Goal: Information Seeking & Learning: Compare options

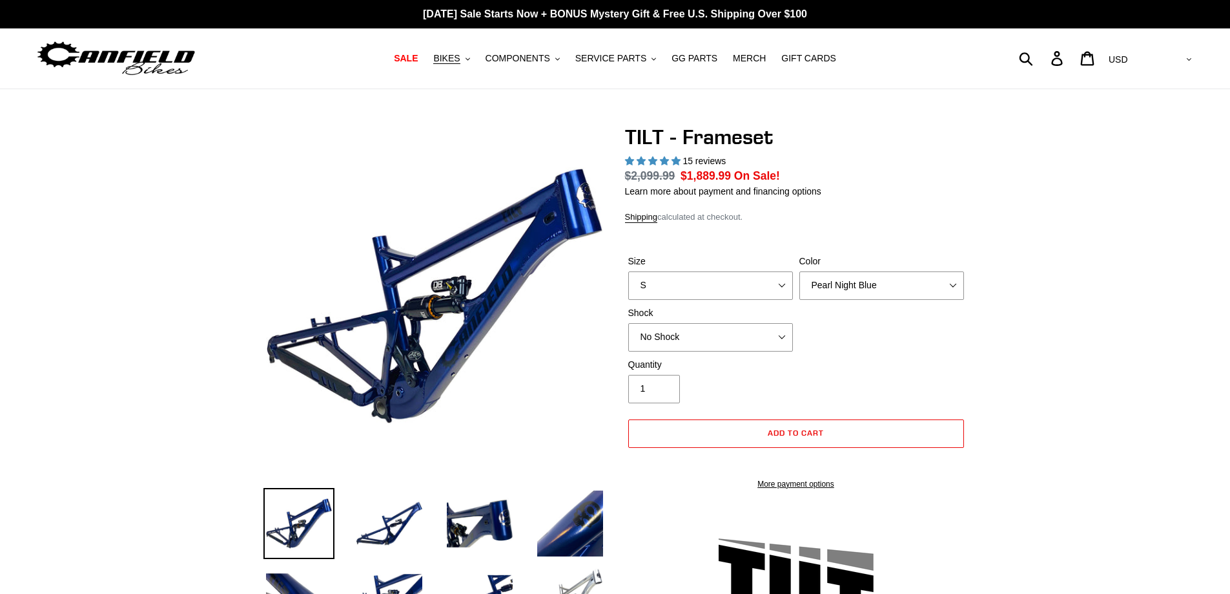
select select "highest-rating"
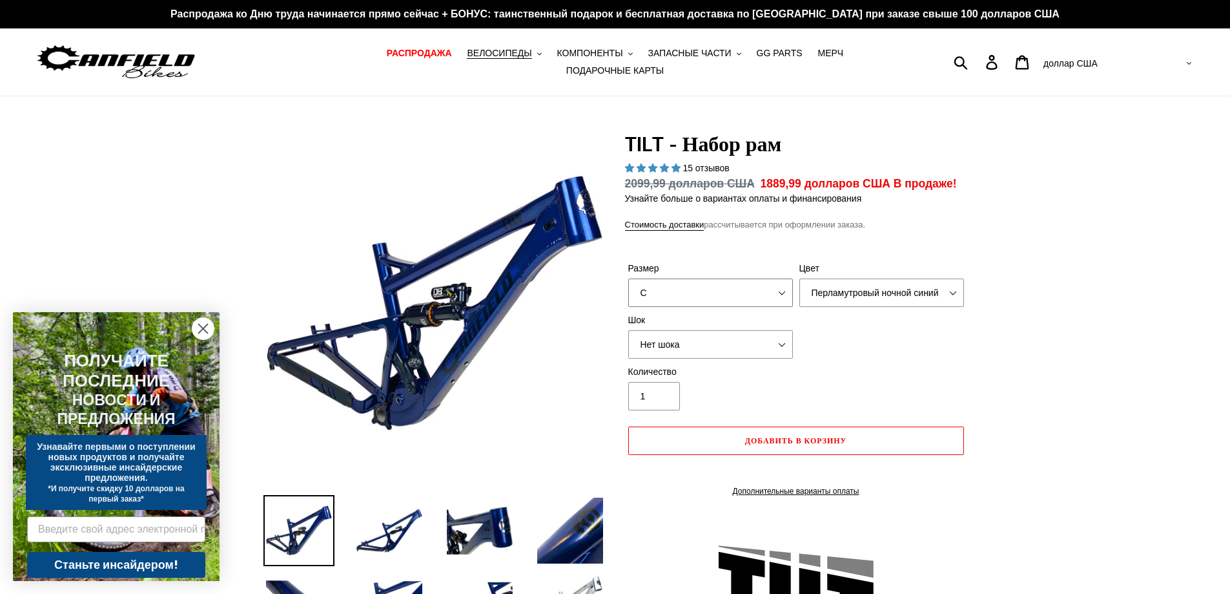
click at [774, 293] on select "С М Л XL" at bounding box center [710, 292] width 165 height 28
select select "M"
click at [628, 278] on select "С М Л XL" at bounding box center [710, 292] width 165 height 28
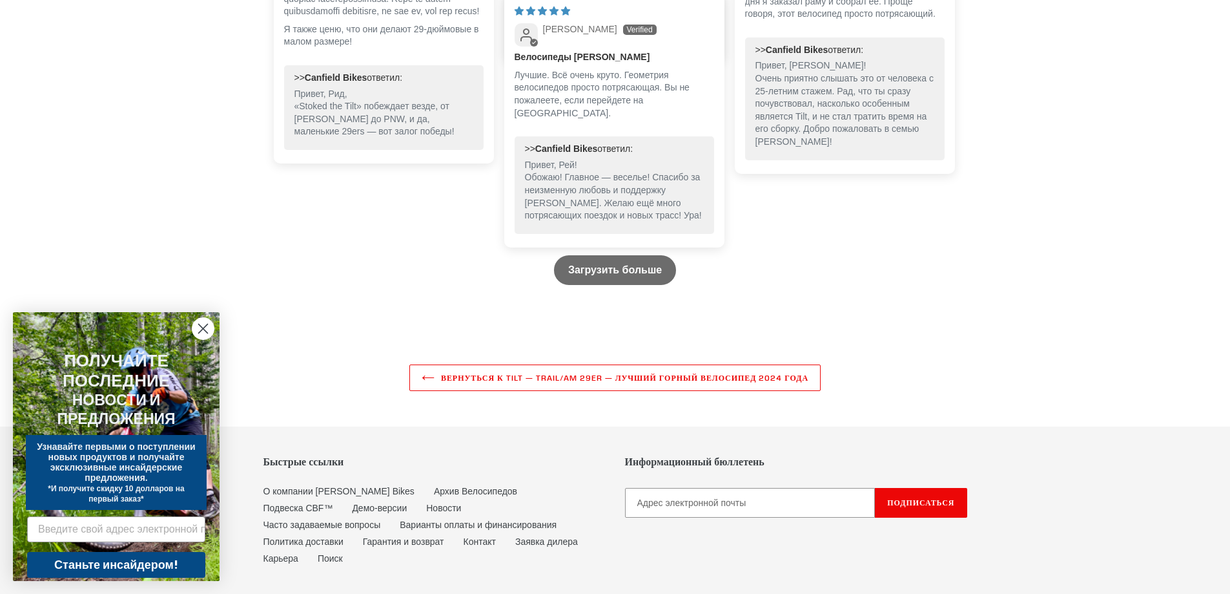
scroll to position [3835, 0]
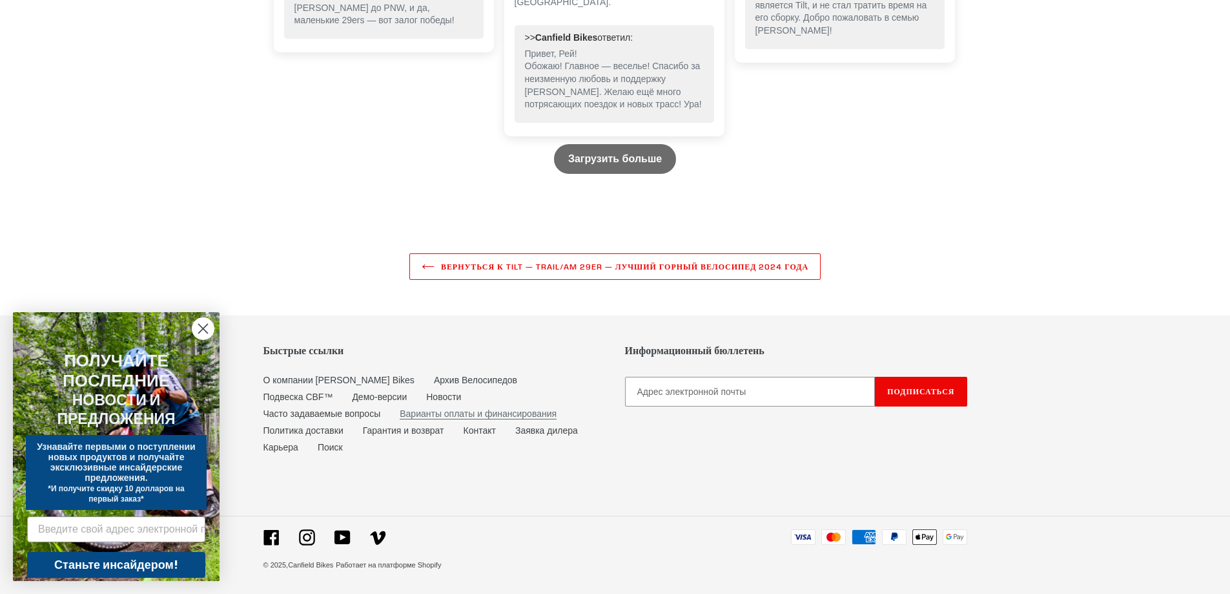
click at [400, 419] on font "Варианты оплаты и финансирования" at bounding box center [478, 413] width 157 height 10
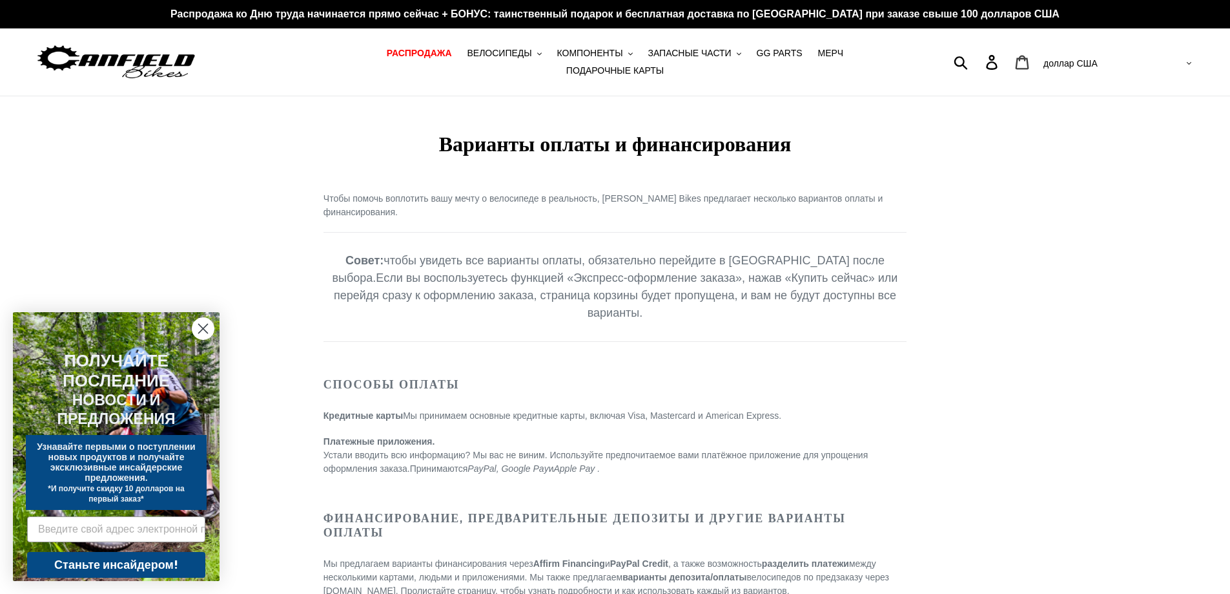
click at [1027, 63] on icon at bounding box center [1023, 62] width 14 height 14
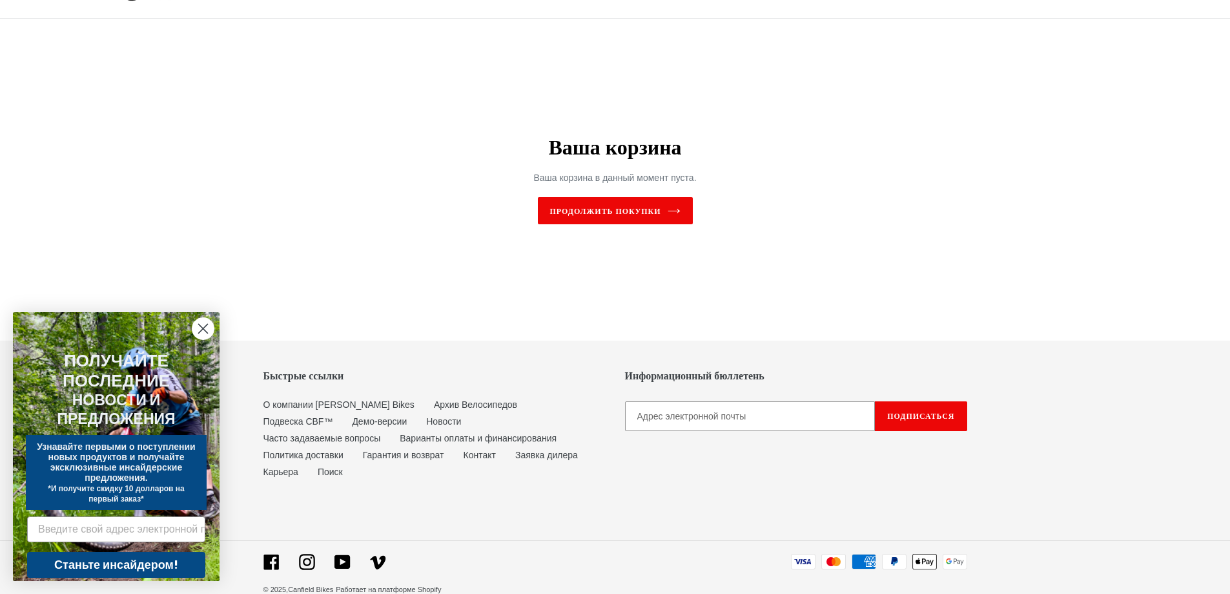
scroll to position [78, 0]
click at [464, 451] on font "Контакт" at bounding box center [480, 454] width 32 height 10
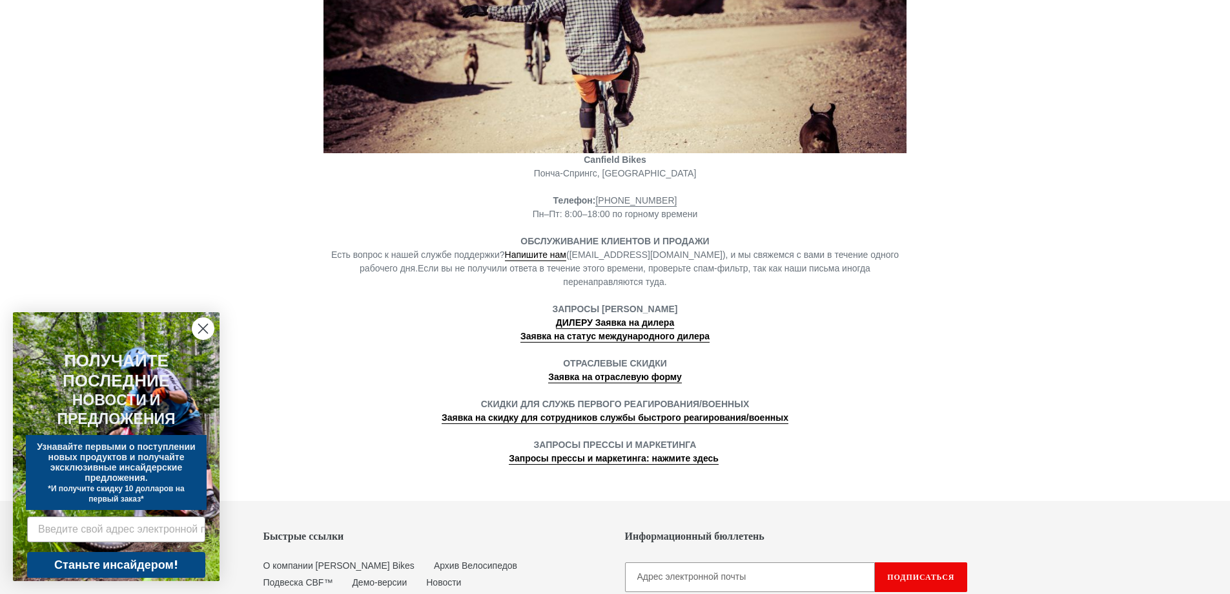
scroll to position [258, 0]
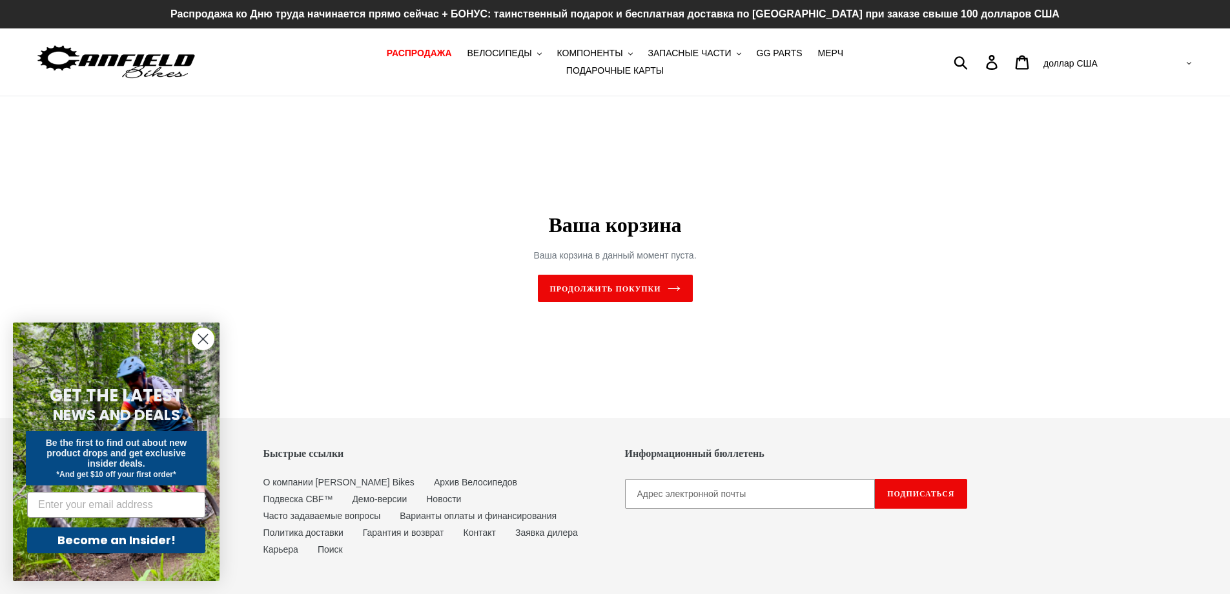
scroll to position [78, 0]
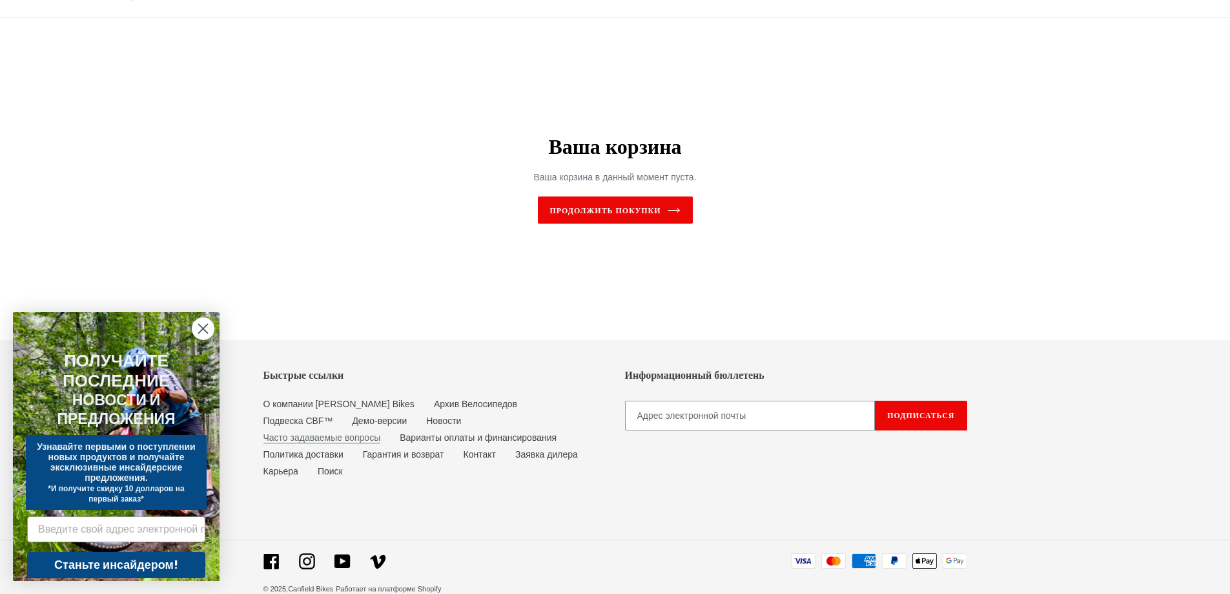
click at [381, 432] on font "Часто задаваемые вопросы" at bounding box center [323, 437] width 118 height 10
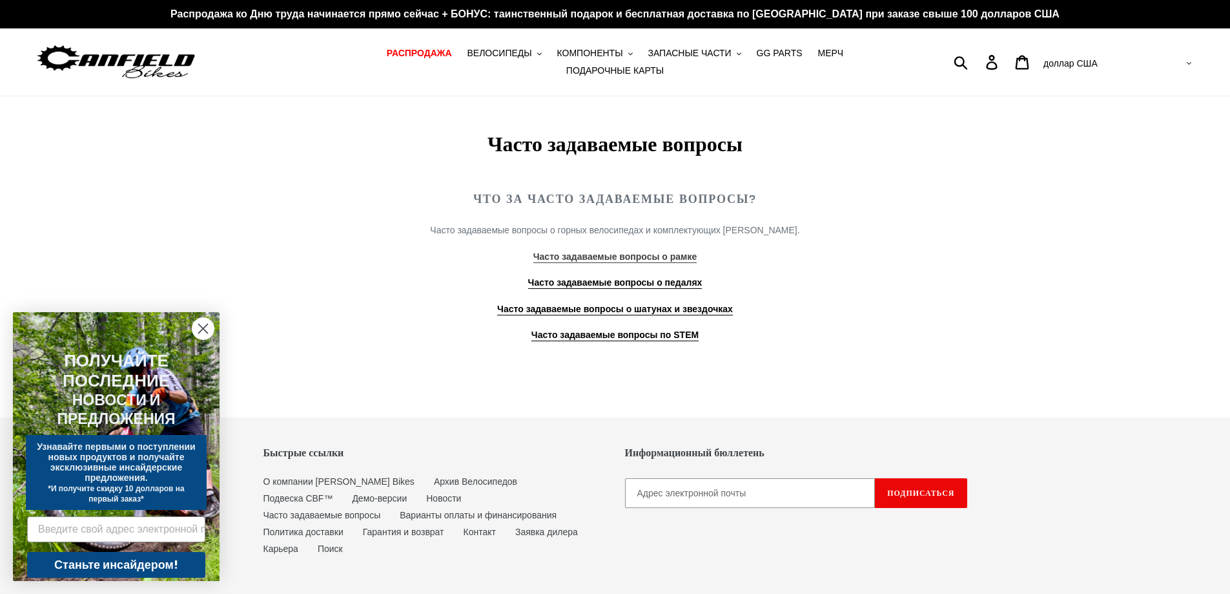
click at [590, 251] on font "Часто задаваемые вопросы о рамке" at bounding box center [615, 256] width 163 height 10
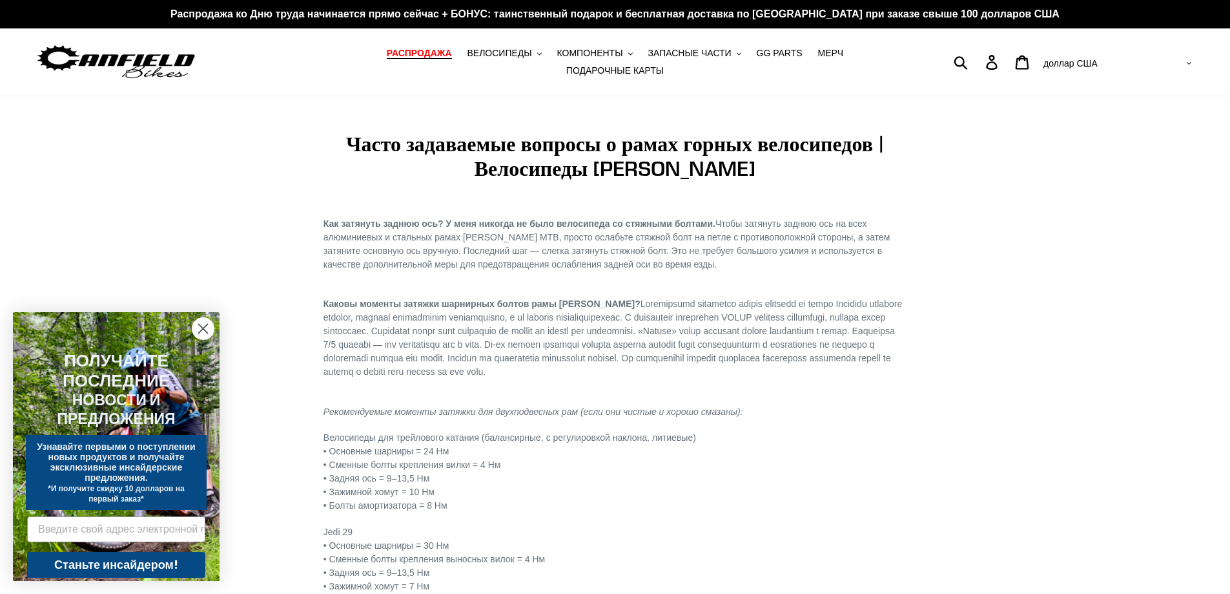
click at [387, 58] on font "РАСПРОДАЖА" at bounding box center [419, 53] width 65 height 10
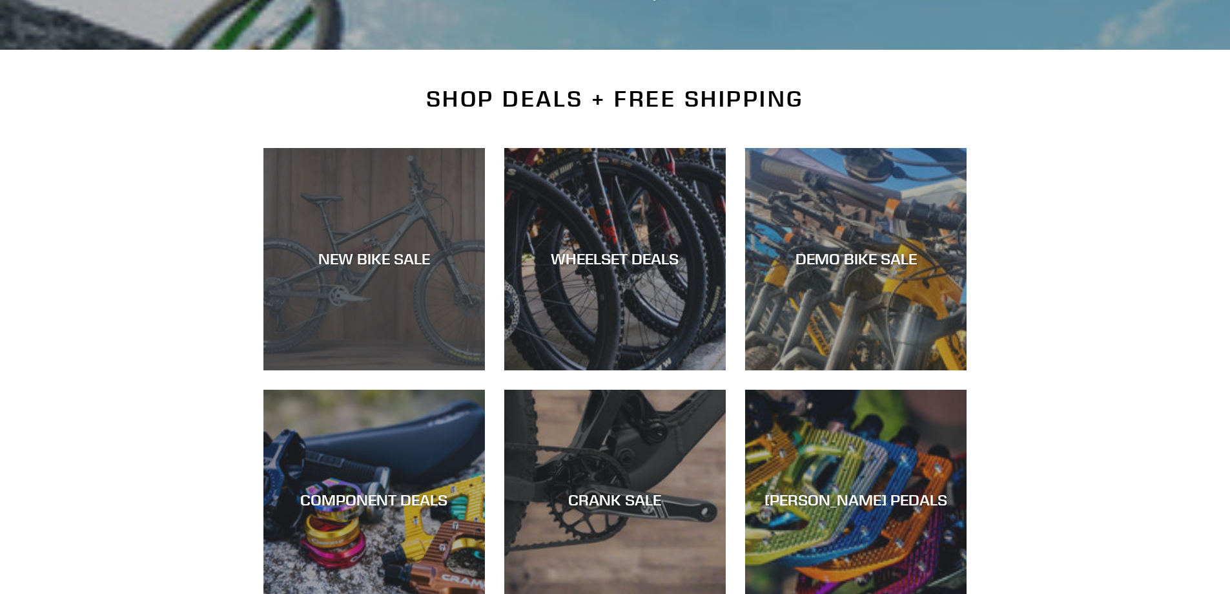
scroll to position [258, 0]
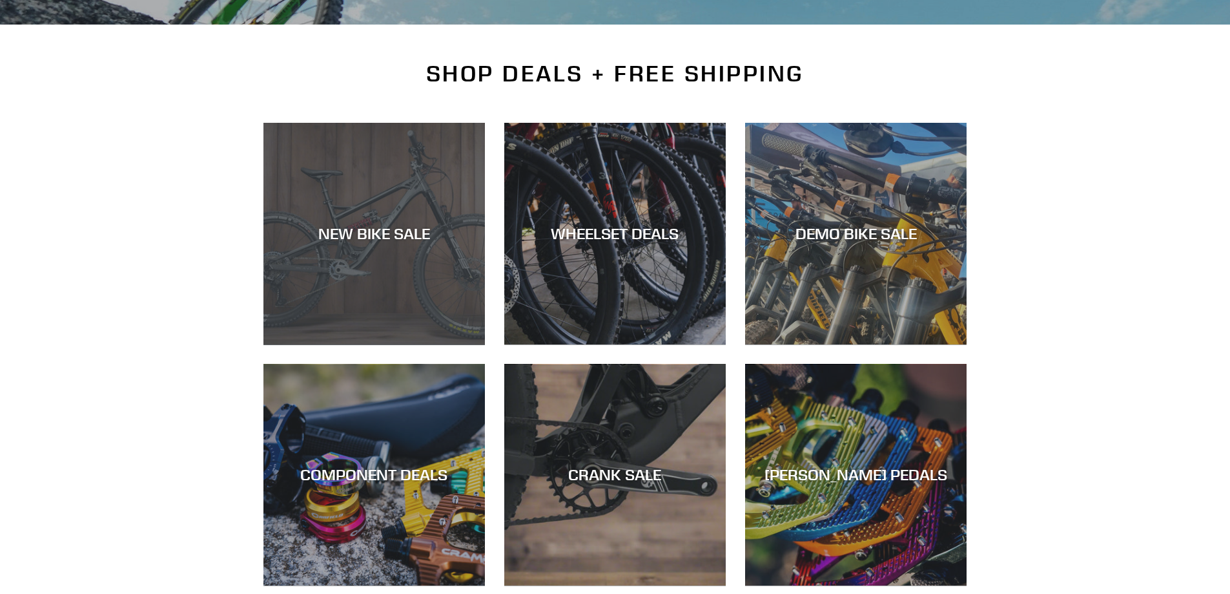
click at [408, 344] on div "NEW BIKE SALE" at bounding box center [375, 344] width 222 height 0
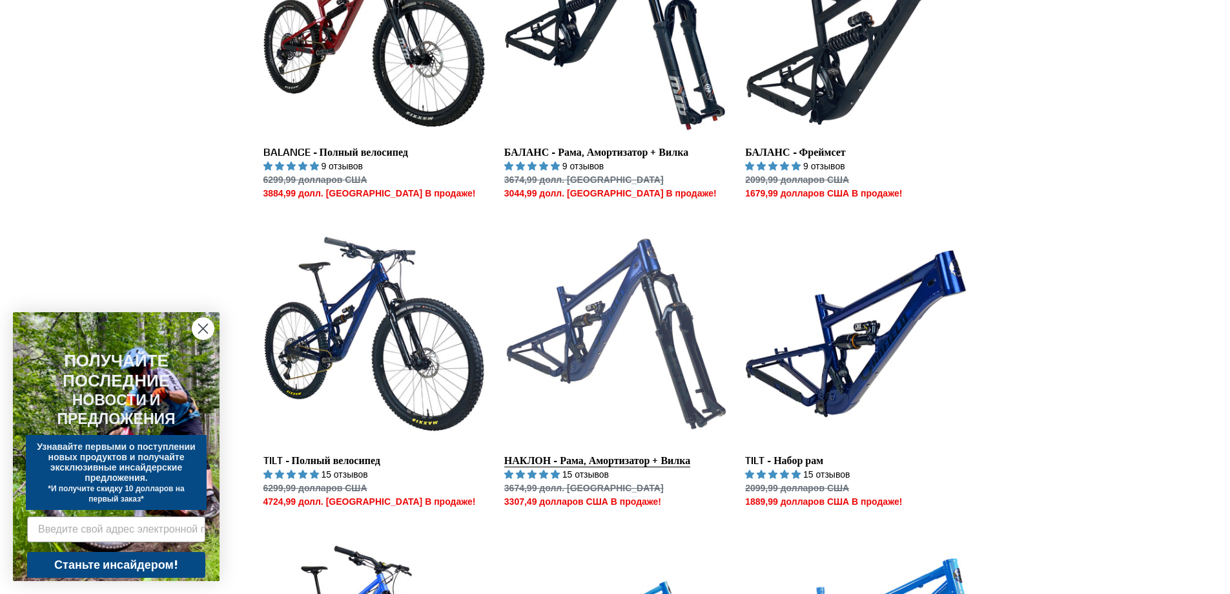
scroll to position [1486, 0]
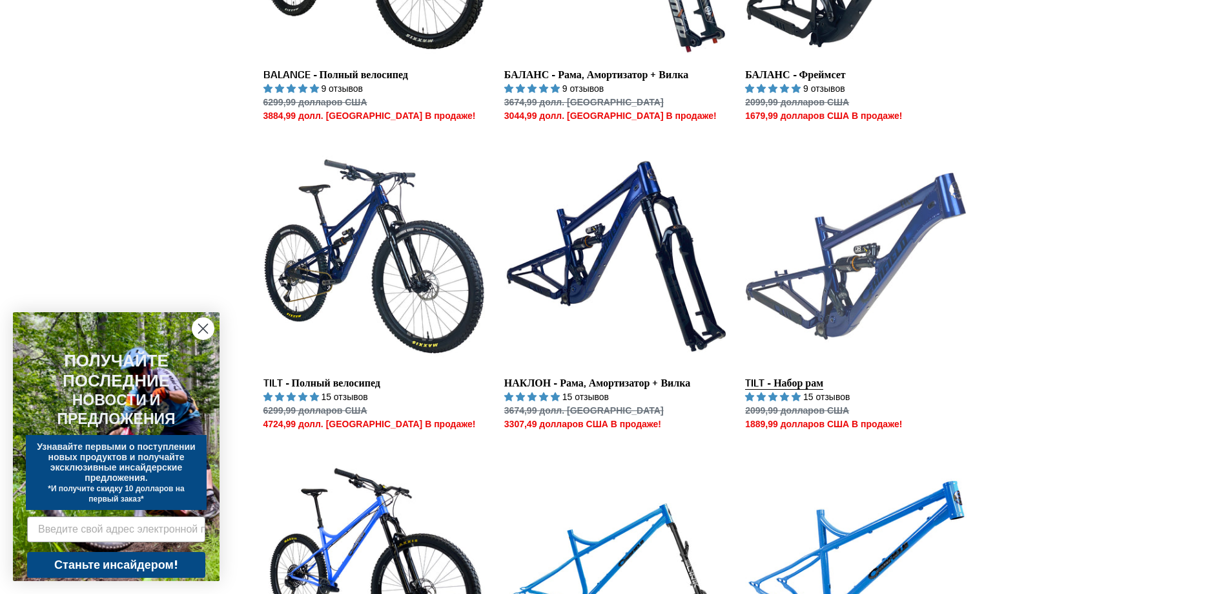
click at [867, 239] on link "TILT - Набор рам" at bounding box center [856, 287] width 222 height 285
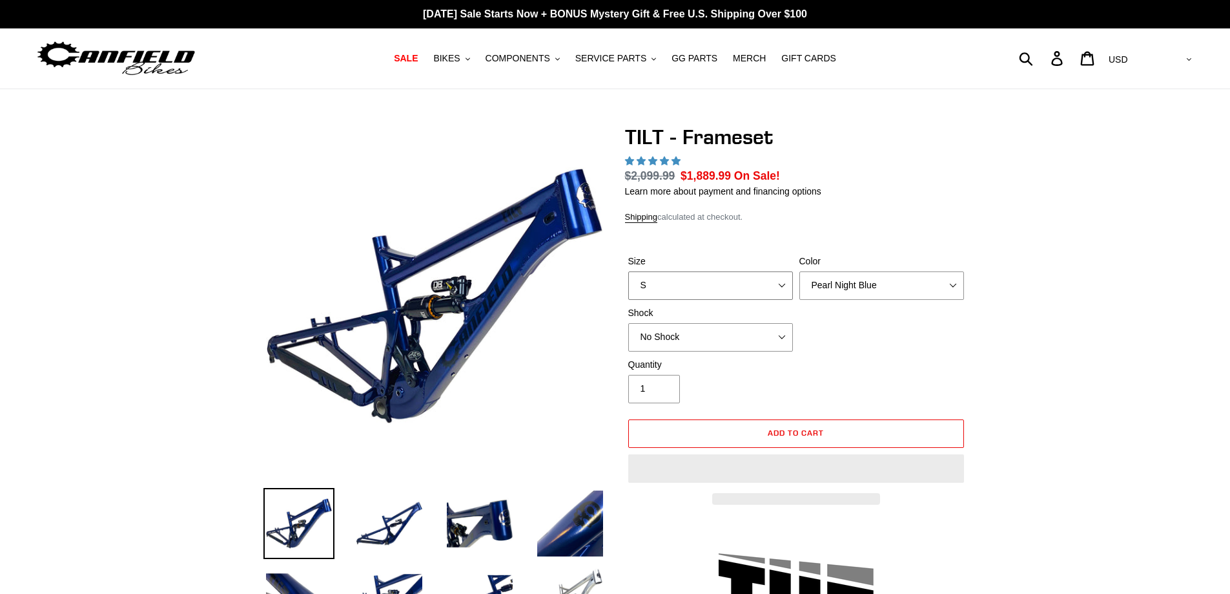
click at [725, 288] on select "S M L XL" at bounding box center [710, 285] width 165 height 28
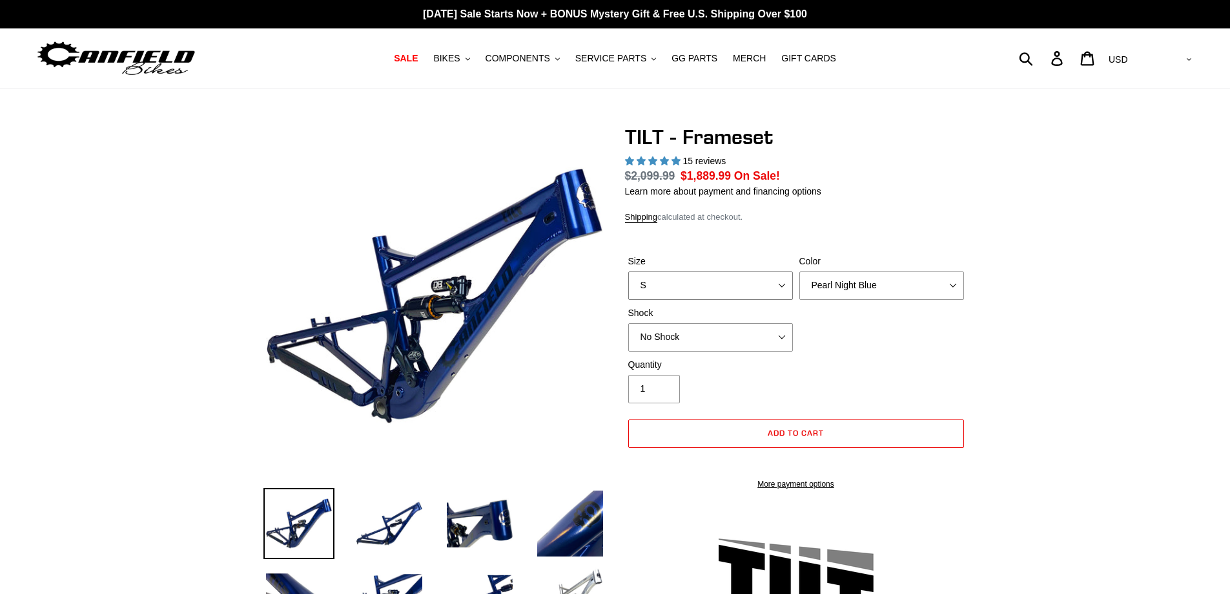
select select "highest-rating"
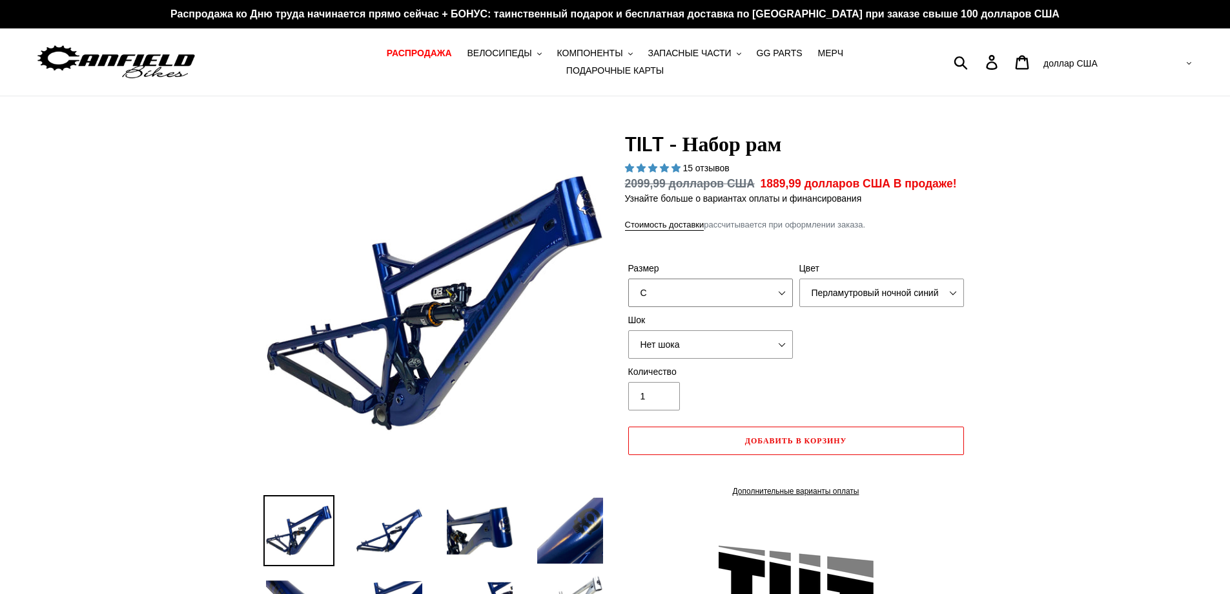
select select "M"
click at [628, 278] on select "С М Л XL" at bounding box center [710, 292] width 165 height 28
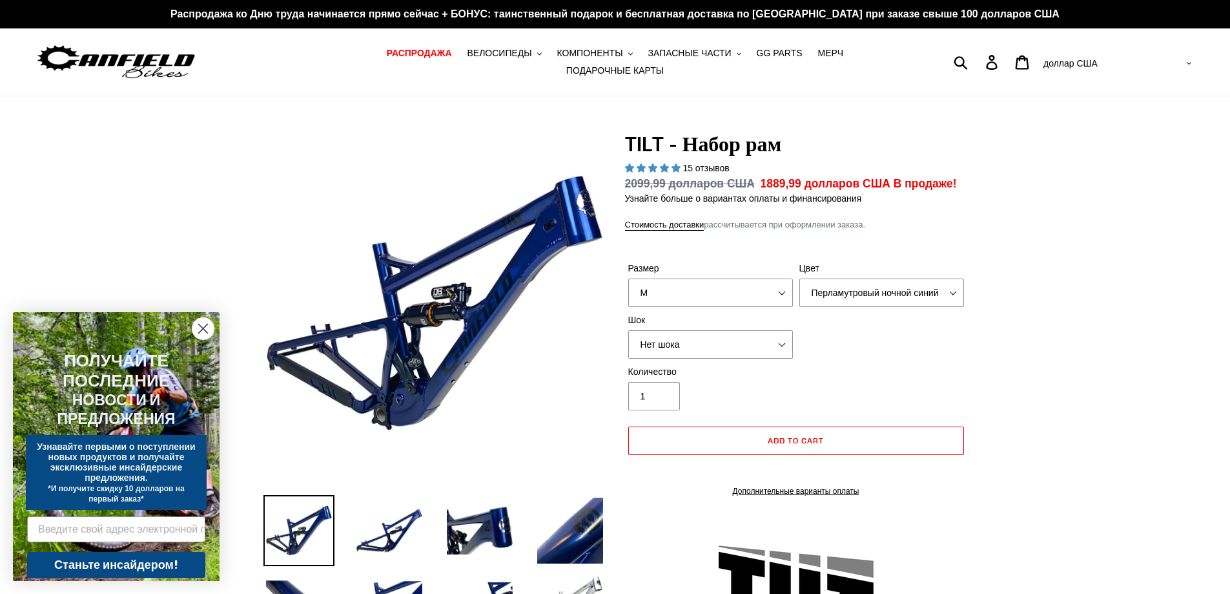
click at [696, 163] on font "15 отзывов" at bounding box center [706, 168] width 47 height 10
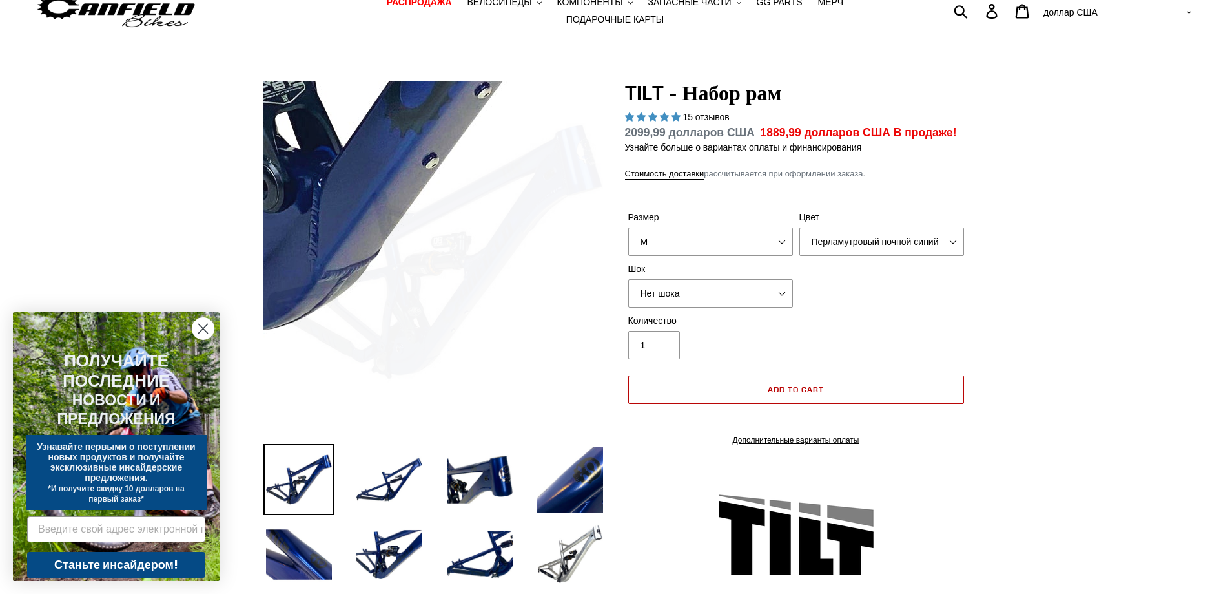
scroll to position [129, 0]
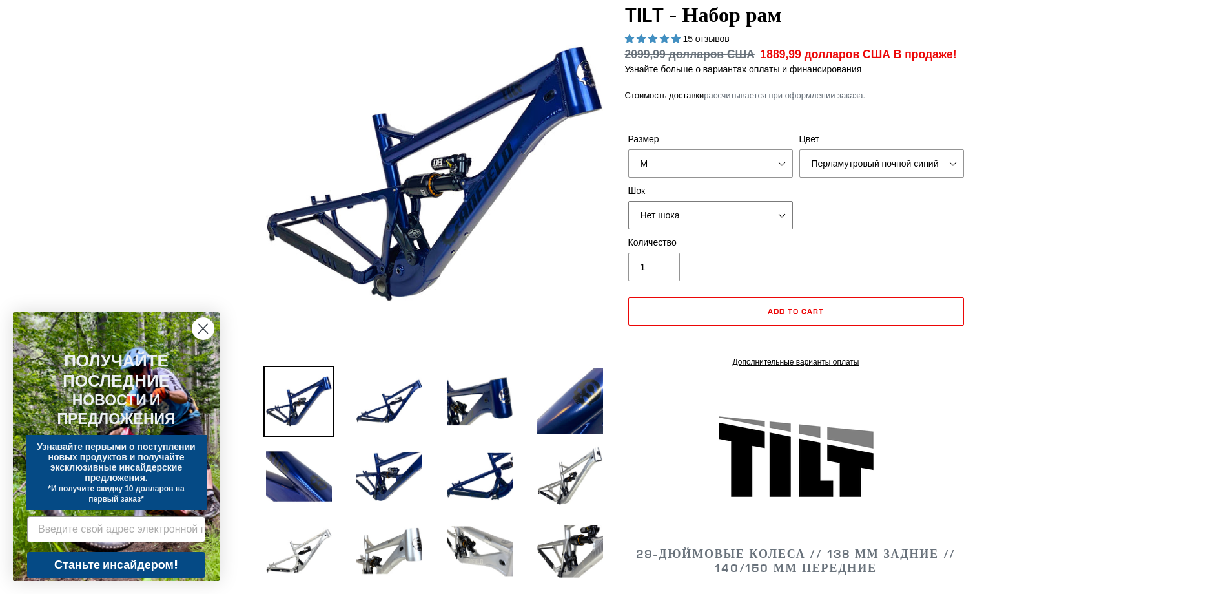
click at [694, 211] on select "Нет шока Cane Creek DB Kitsuma Air RockShox Deluxe Ultimate Fox FLOAT X EXT Sto…" at bounding box center [710, 215] width 165 height 28
click at [628, 201] on select "Нет шока Cane Creek DB Kitsuma Air RockShox Deluxe Ultimate Fox FLOAT X EXT Sto…" at bounding box center [710, 215] width 165 height 28
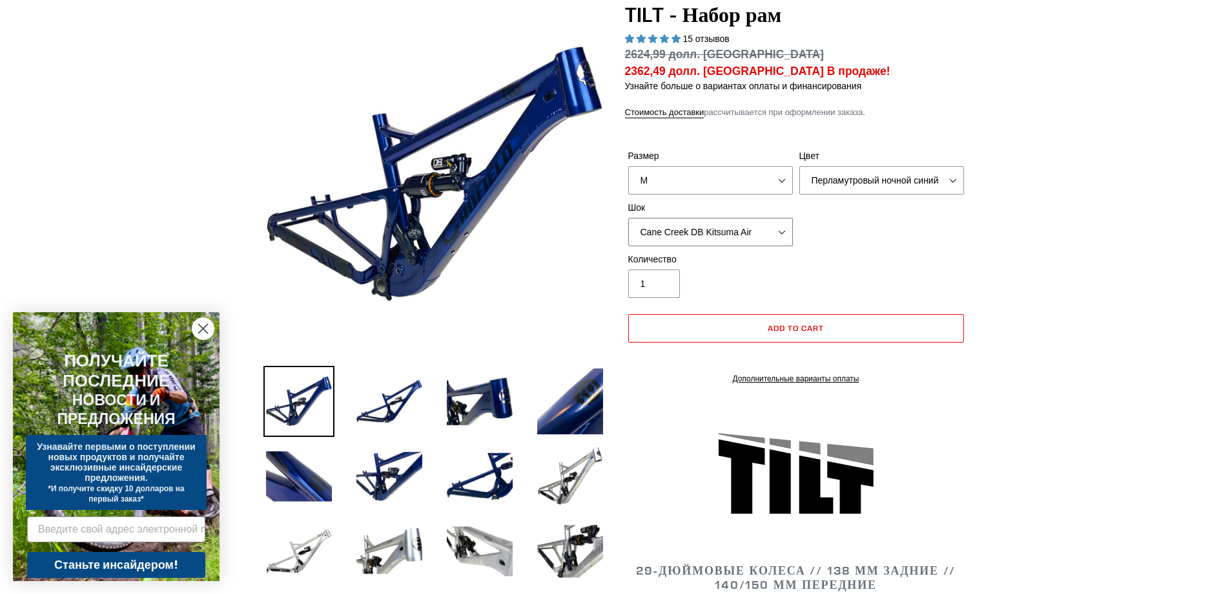
click at [691, 218] on select "Нет шока Cane Creek DB Kitsuma Air RockShox Deluxe Ultimate Fox FLOAT X EXT Sto…" at bounding box center [710, 232] width 165 height 28
click at [628, 218] on select "Нет шока Cane Creek DB Kitsuma Air RockShox Deluxe Ultimate Fox FLOAT X EXT Sto…" at bounding box center [710, 232] width 165 height 28
click at [694, 218] on select "Нет шока Cane Creek DB Kitsuma Air RockShox Deluxe Ultimate Fox FLOAT X EXT Sto…" at bounding box center [710, 232] width 165 height 28
click at [628, 218] on select "Нет шока Cane Creek DB Kitsuma Air RockShox Deluxe Ultimate Fox FLOAT X EXT Sto…" at bounding box center [710, 232] width 165 height 28
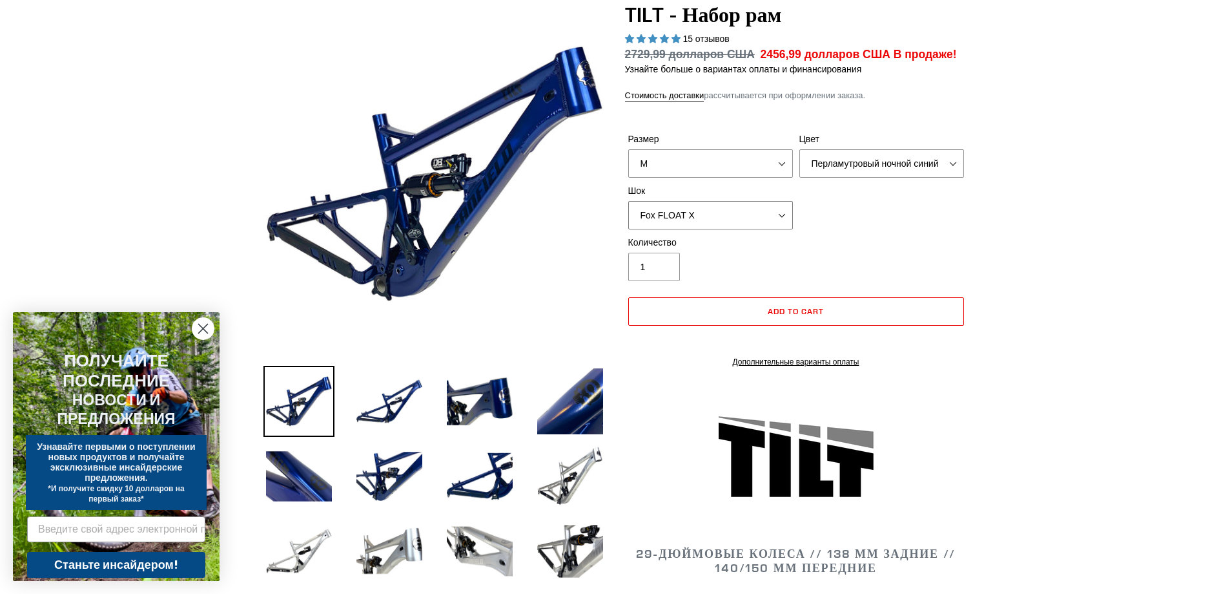
click at [694, 213] on select "Нет шока Cane Creek DB Kitsuma Air RockShox Deluxe Ultimate Fox FLOAT X EXT Sto…" at bounding box center [710, 215] width 165 height 28
select select "EXT Storia Lok V3"
click at [628, 201] on select "Нет шока Cane Creek DB Kitsuma Air RockShox Deluxe Ultimate Fox FLOAT X EXT Sto…" at bounding box center [710, 215] width 165 height 28
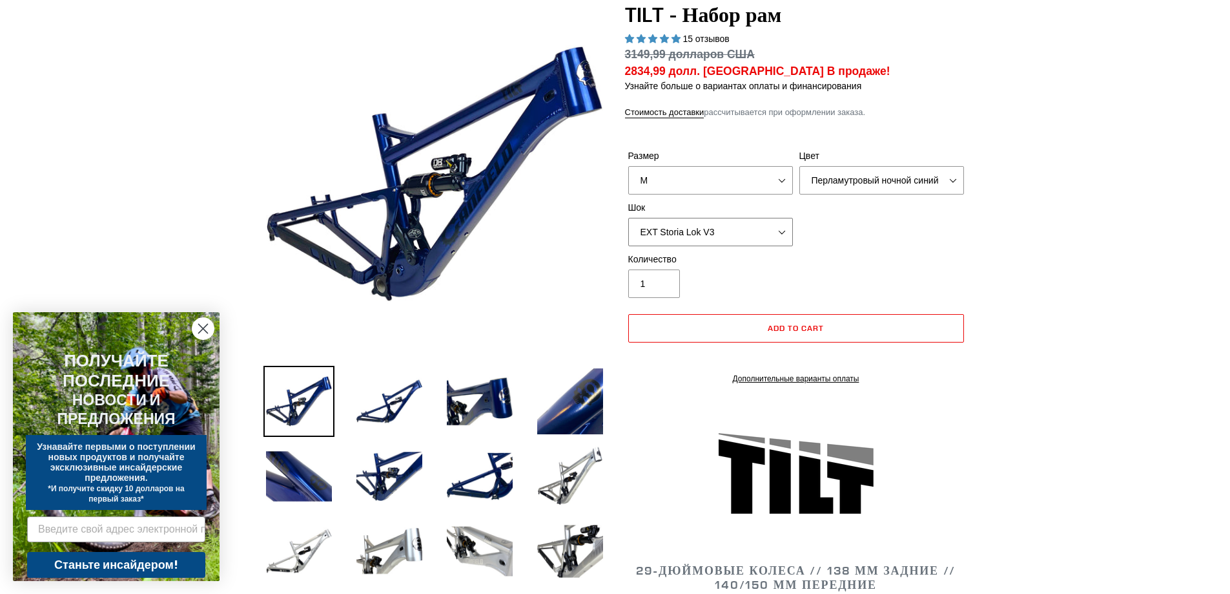
click at [689, 218] on select "Нет шока Cane Creek DB Kitsuma Air RockShox Deluxe Ultimate Fox FLOAT X EXT Sto…" at bounding box center [710, 232] width 165 height 28
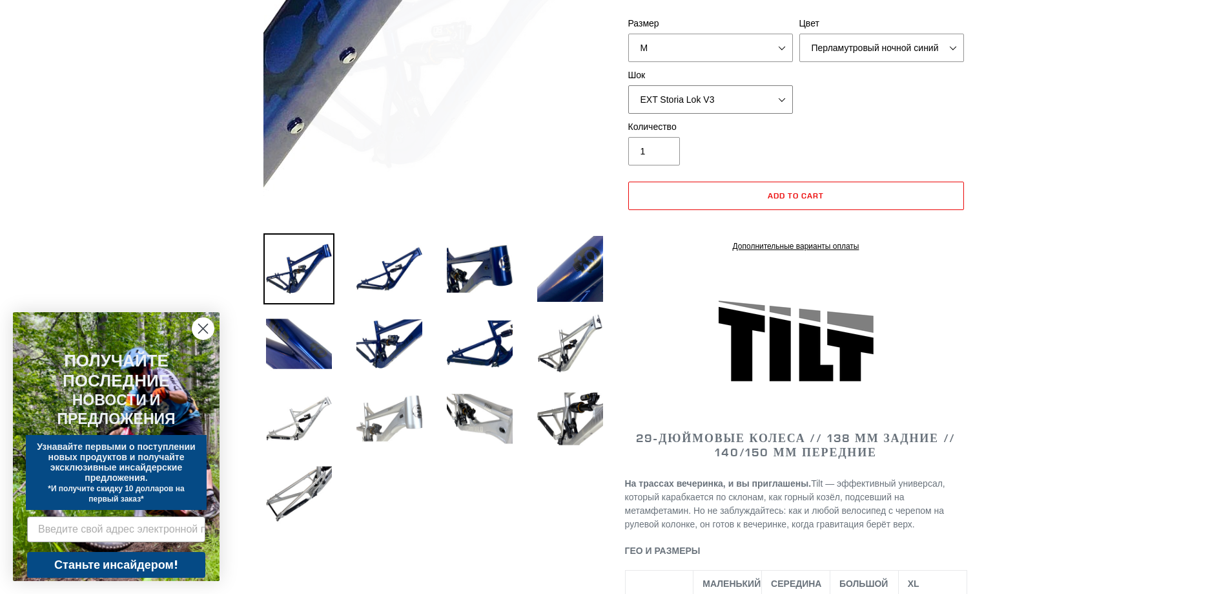
scroll to position [452, 0]
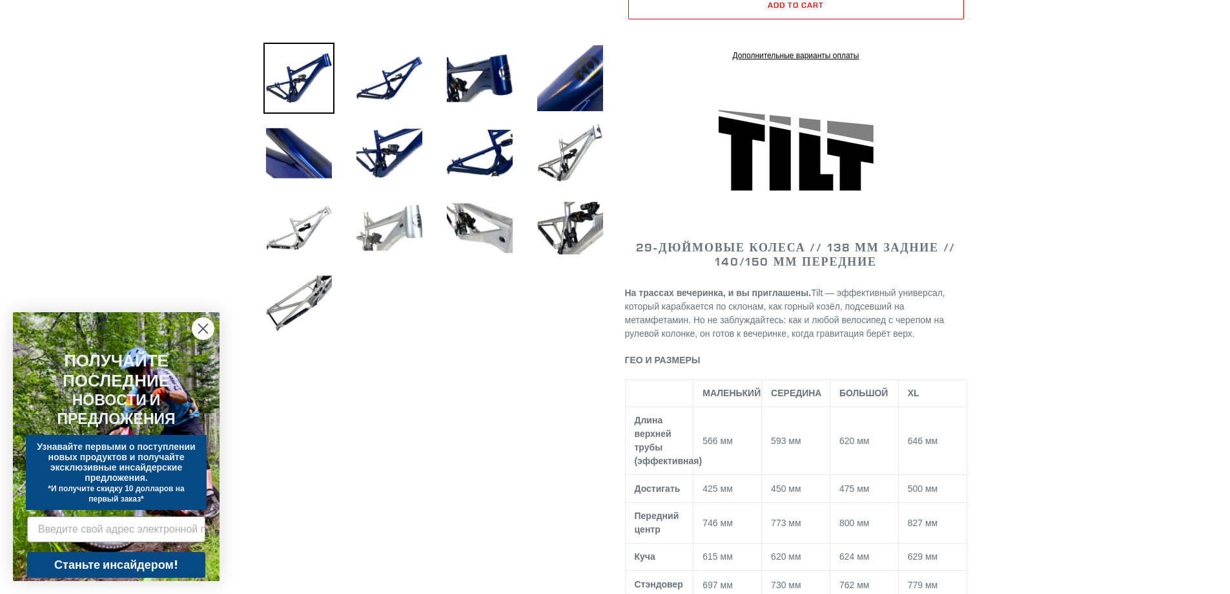
click at [393, 215] on img at bounding box center [389, 227] width 71 height 71
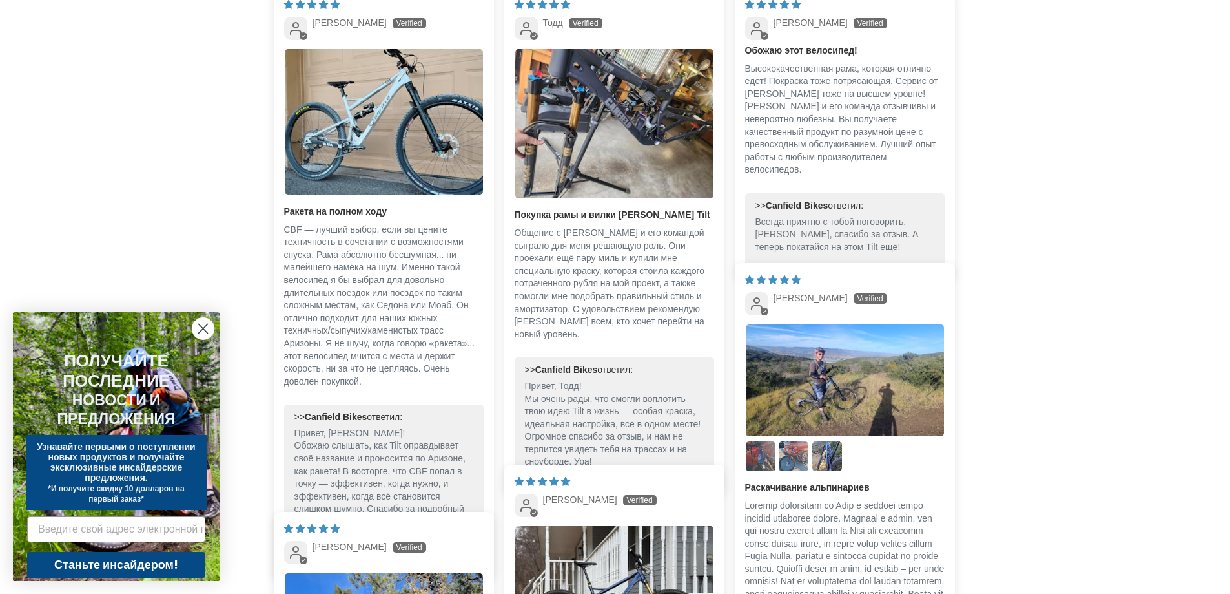
scroll to position [2713, 0]
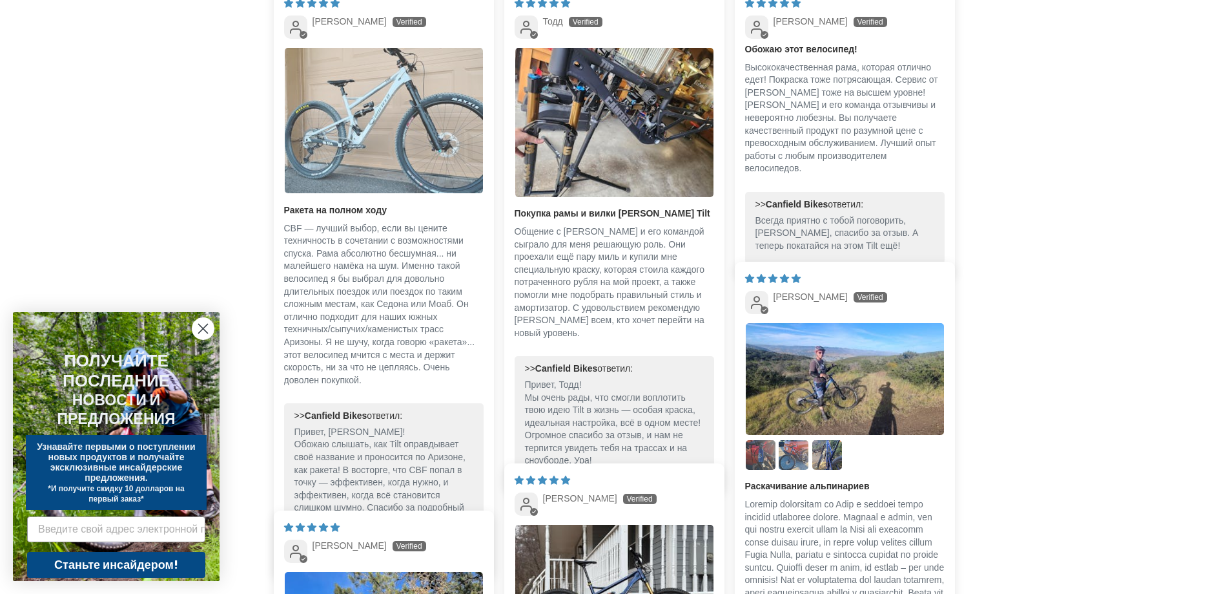
click at [397, 99] on img "Ссылка на фотографию пользователя 1" at bounding box center [384, 120] width 198 height 145
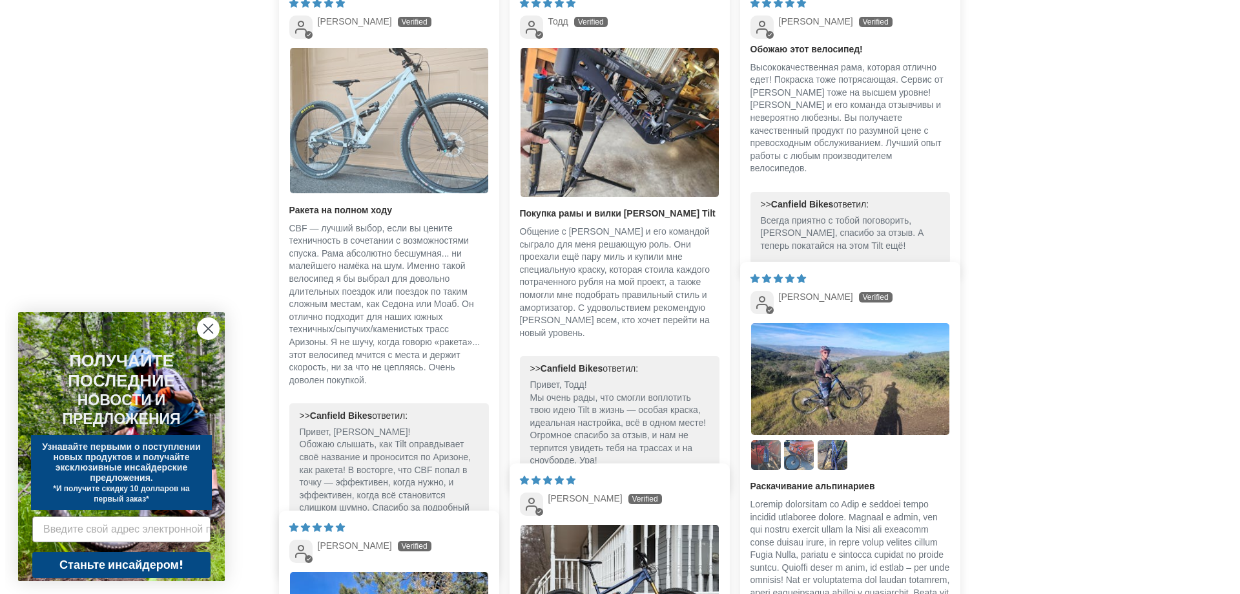
scroll to position [0, 0]
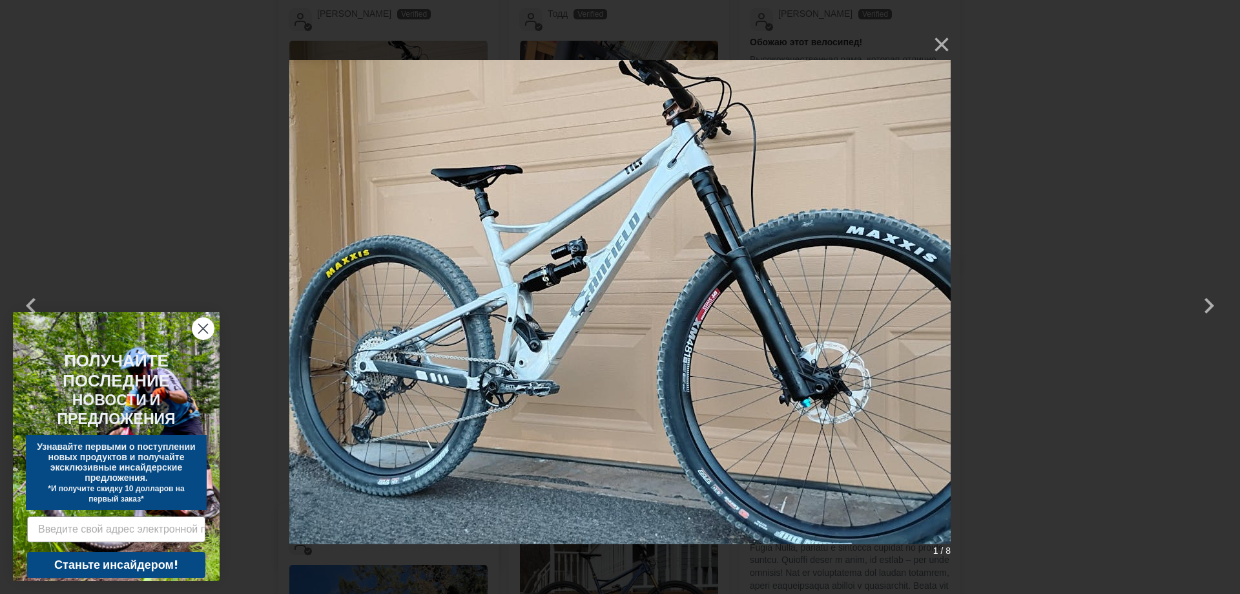
click at [568, 276] on img at bounding box center [619, 296] width 661 height 535
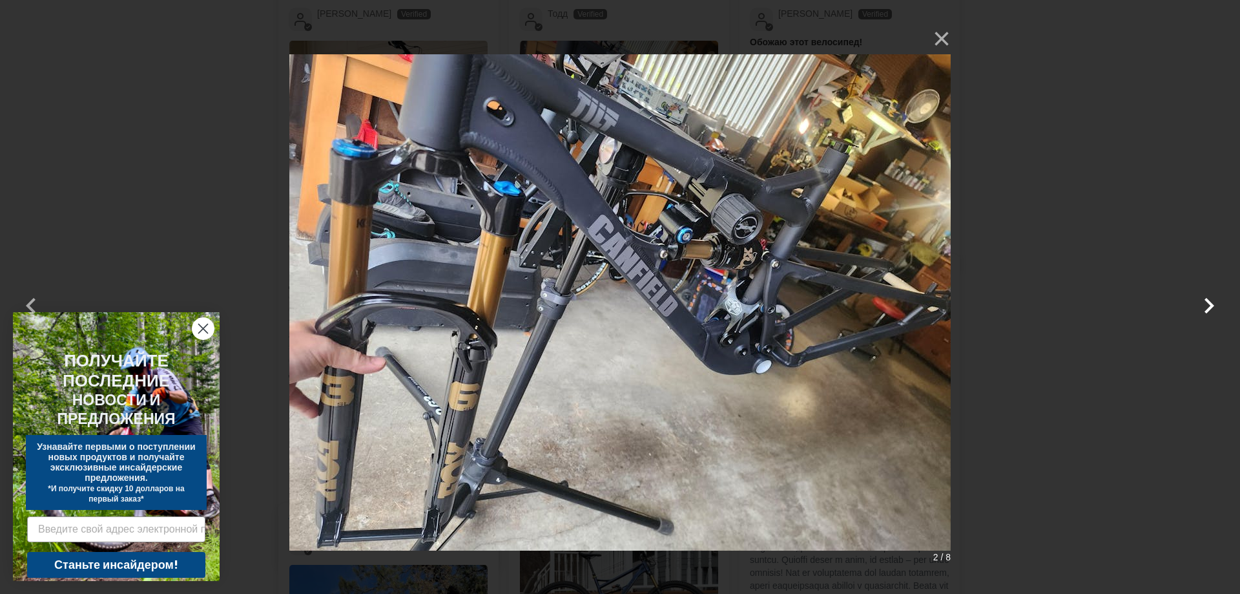
click at [1202, 310] on button "button" at bounding box center [1209, 297] width 31 height 31
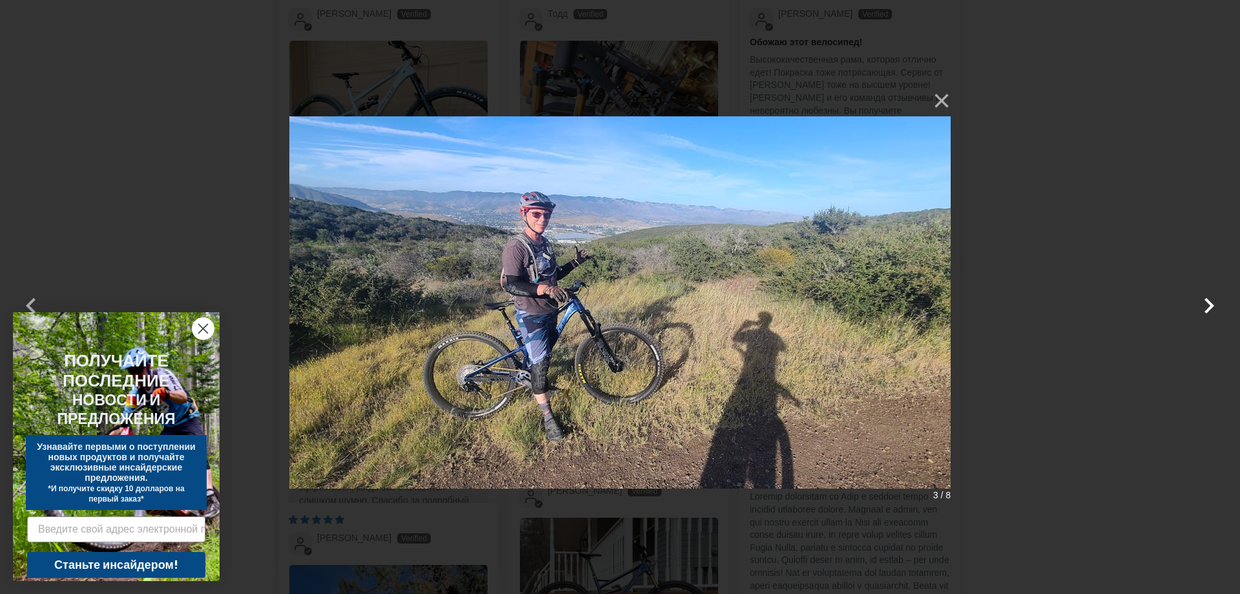
click at [1205, 306] on button "button" at bounding box center [1209, 297] width 31 height 31
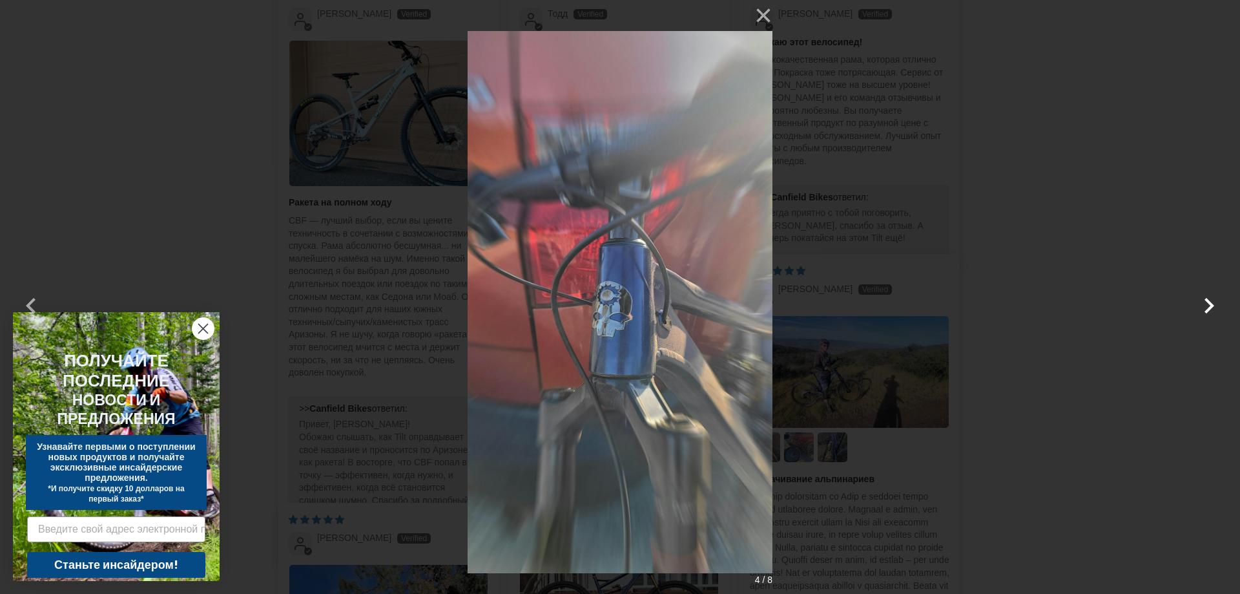
click at [1208, 303] on button "button" at bounding box center [1209, 297] width 31 height 31
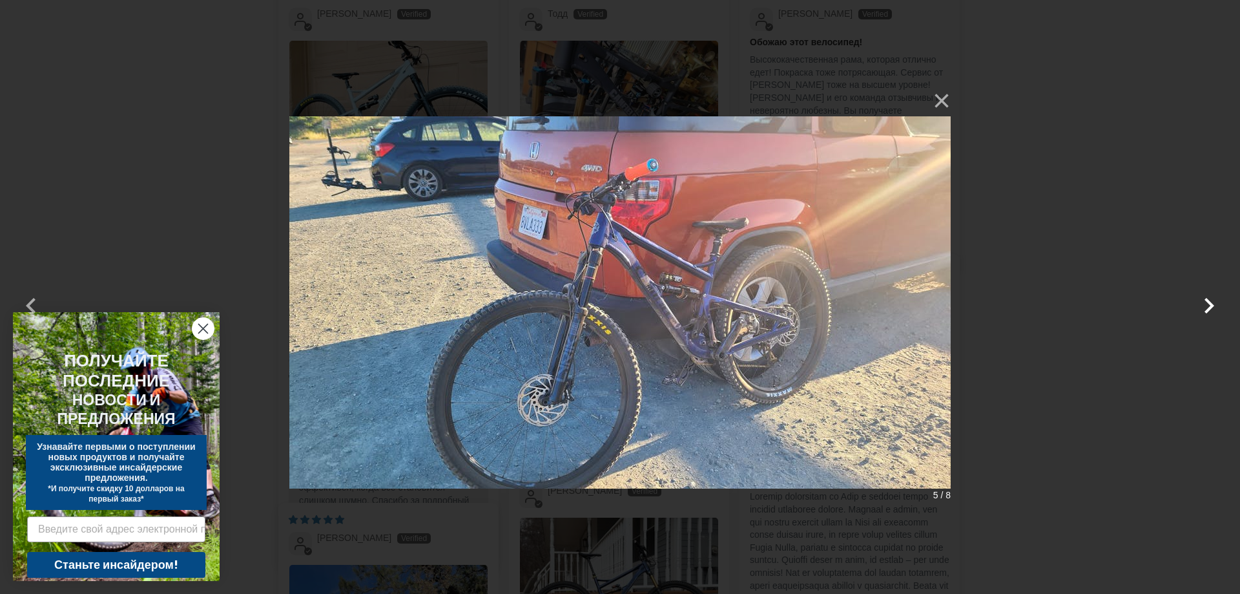
click at [1210, 304] on button "button" at bounding box center [1209, 297] width 31 height 31
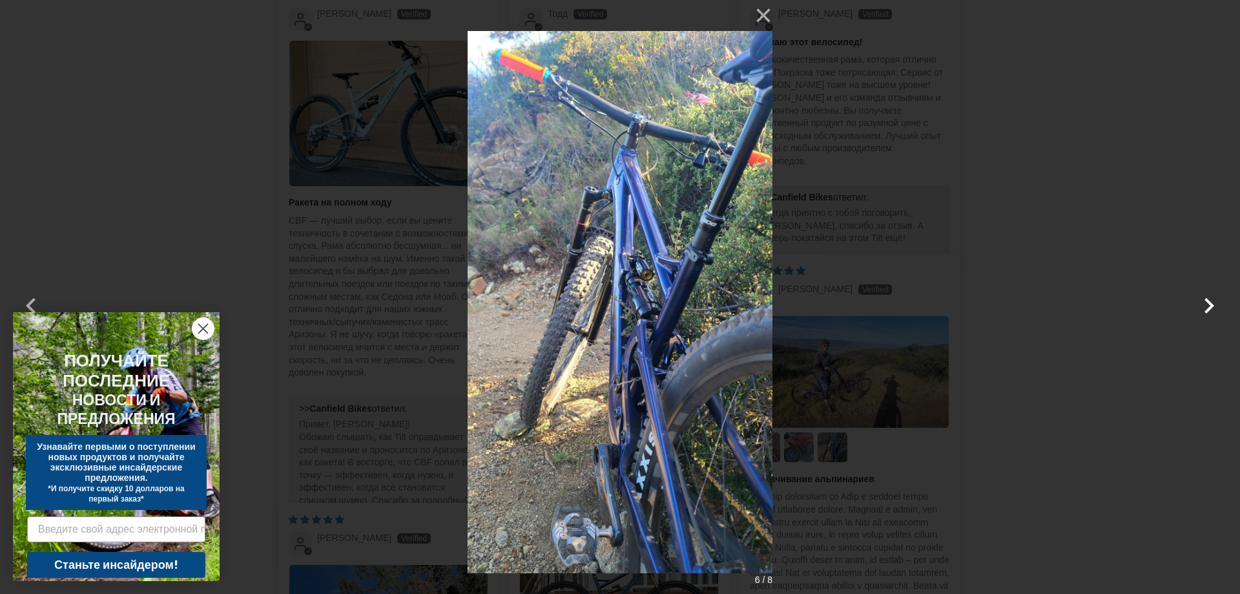
click at [1210, 302] on button "button" at bounding box center [1209, 297] width 31 height 31
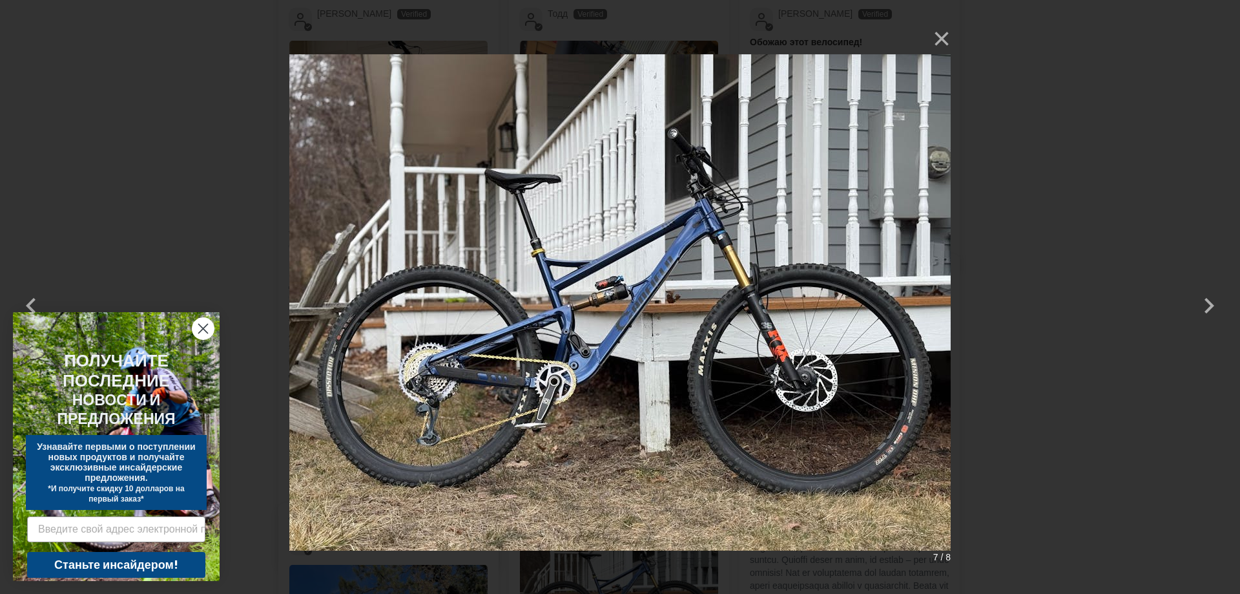
click at [667, 284] on img at bounding box center [619, 297] width 661 height 548
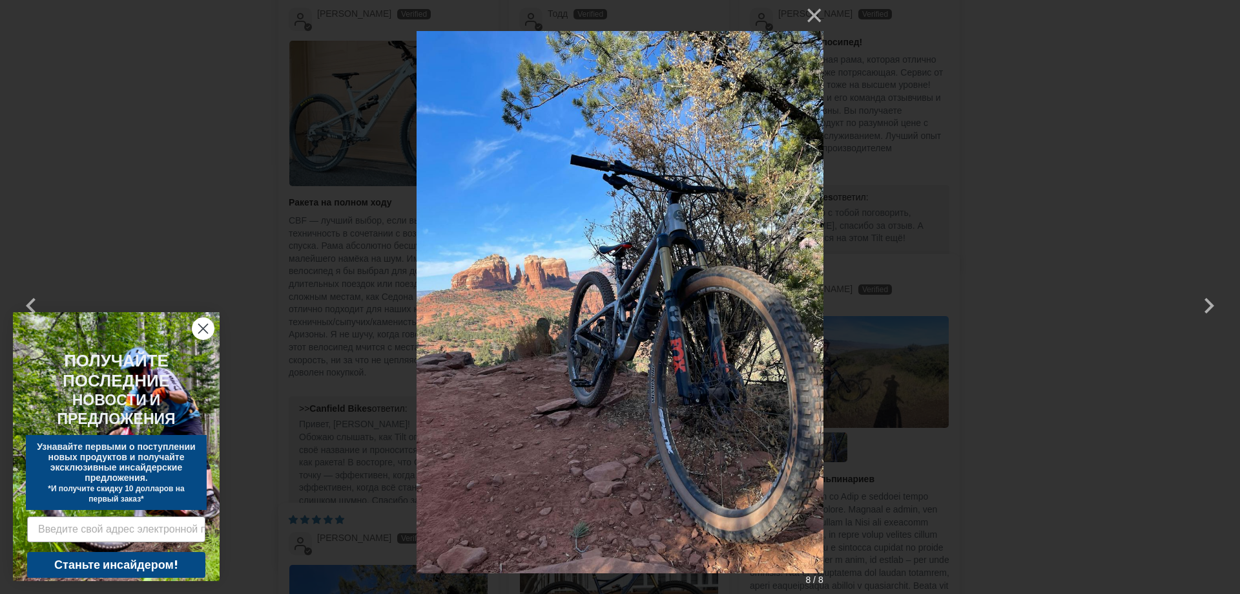
click at [686, 271] on img at bounding box center [620, 297] width 406 height 594
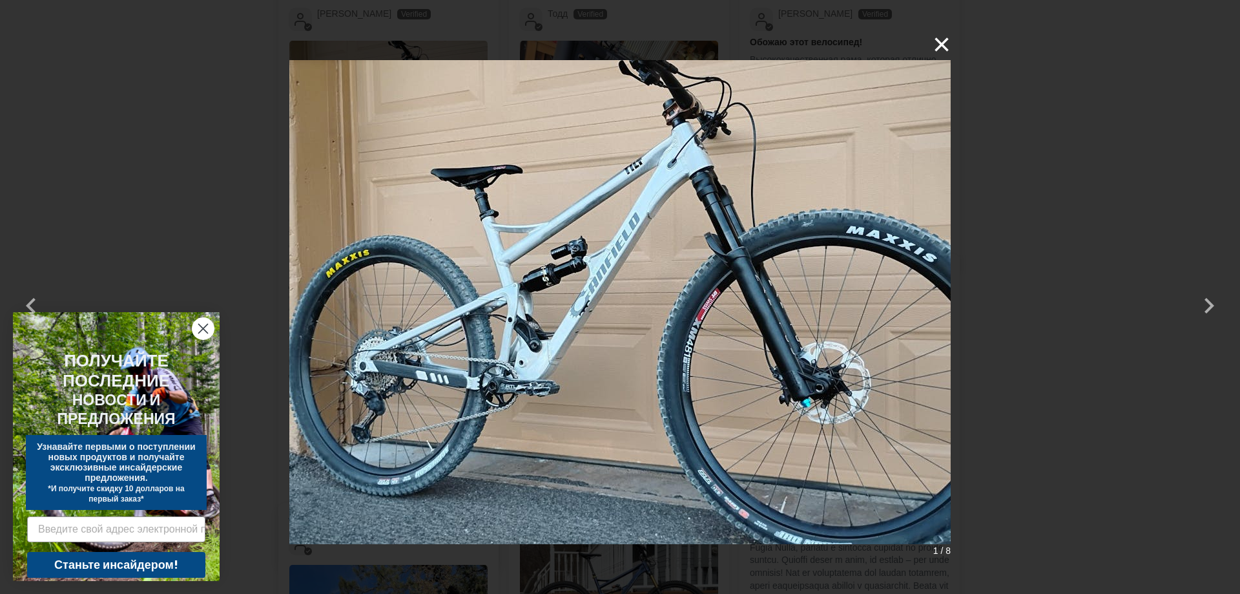
drag, startPoint x: 944, startPoint y: 44, endPoint x: 922, endPoint y: 49, distance: 23.2
click at [943, 43] on font "×" at bounding box center [942, 44] width 18 height 34
click at [938, 41] on font "×" at bounding box center [942, 44] width 18 height 34
click at [964, 40] on div "× 1 / 8 Загрузка..." at bounding box center [620, 297] width 1240 height 594
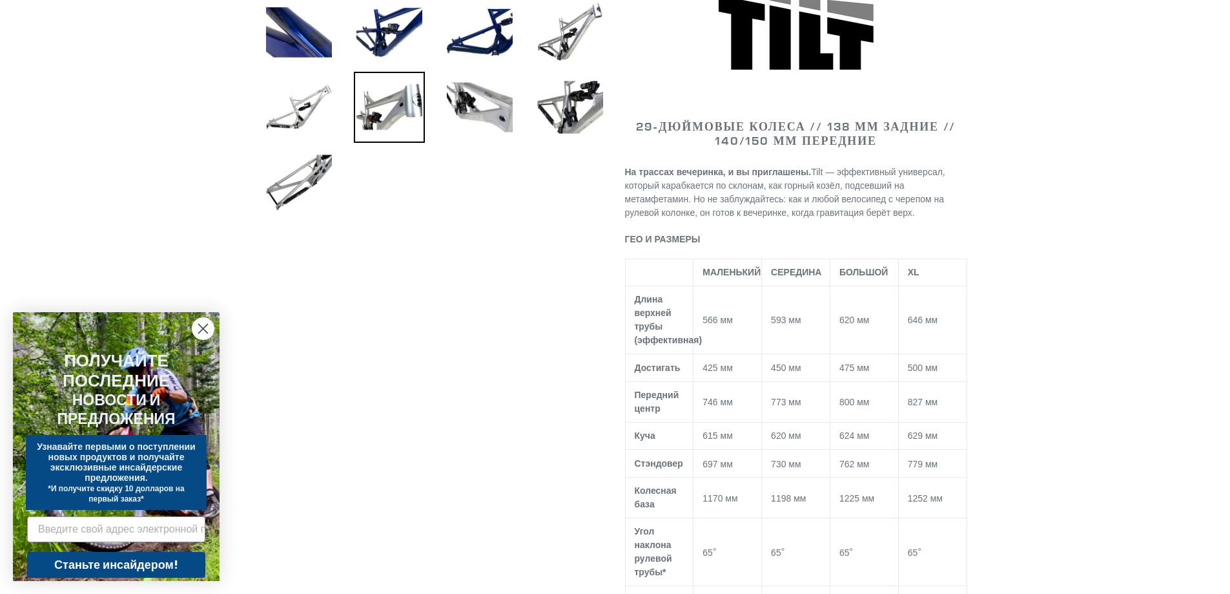
scroll to position [452, 0]
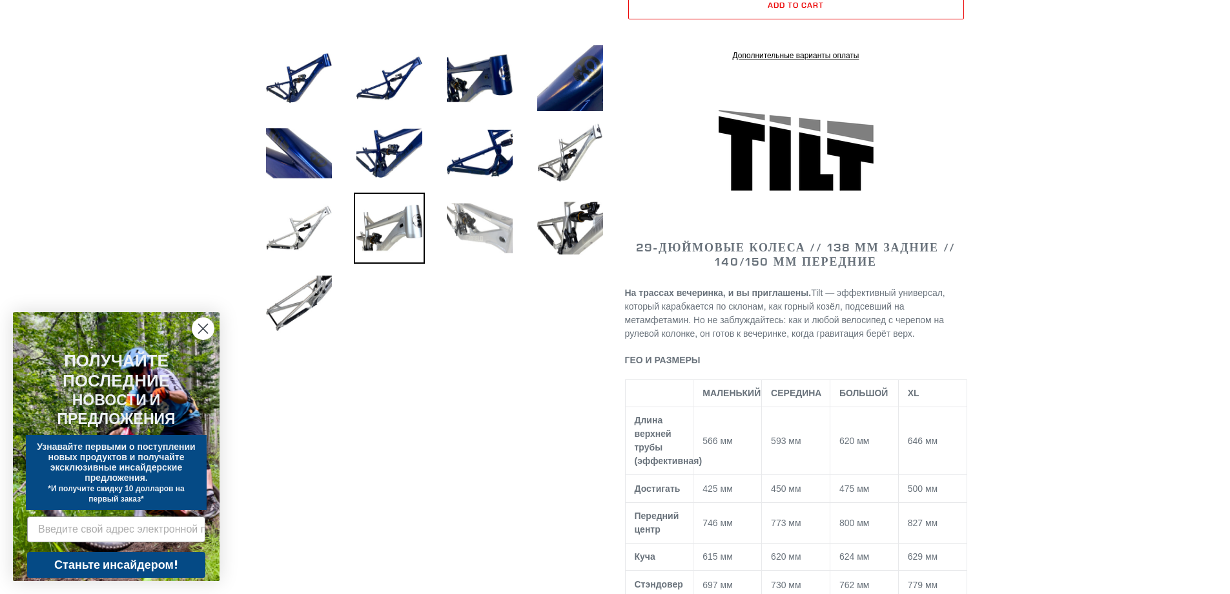
click at [494, 202] on img at bounding box center [479, 227] width 71 height 71
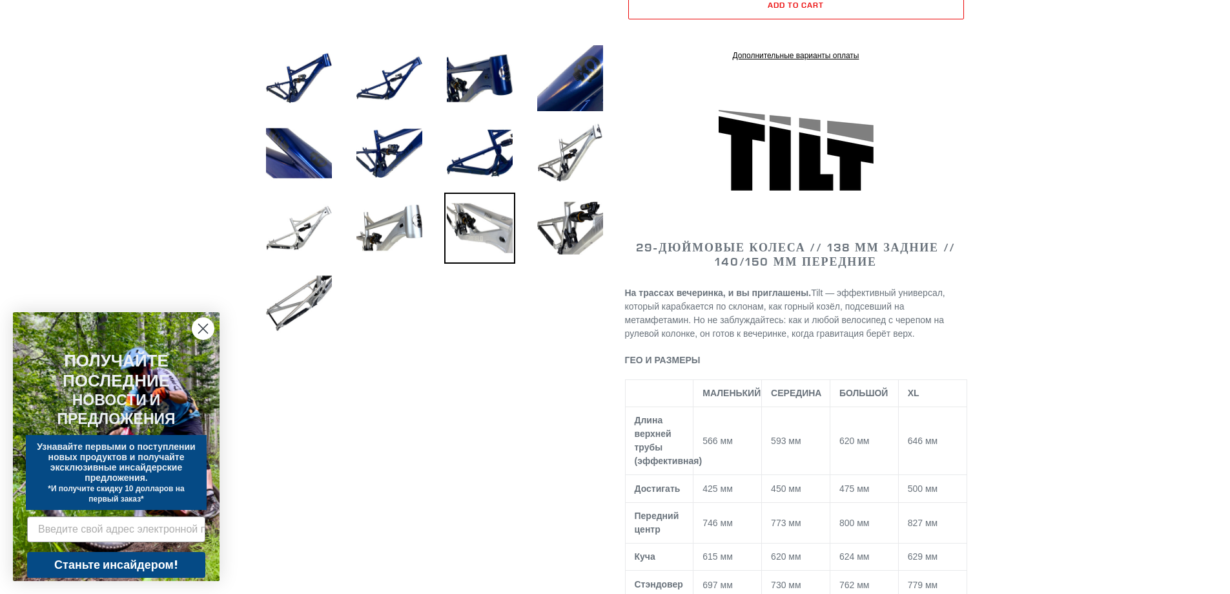
click at [493, 240] on img at bounding box center [479, 227] width 71 height 71
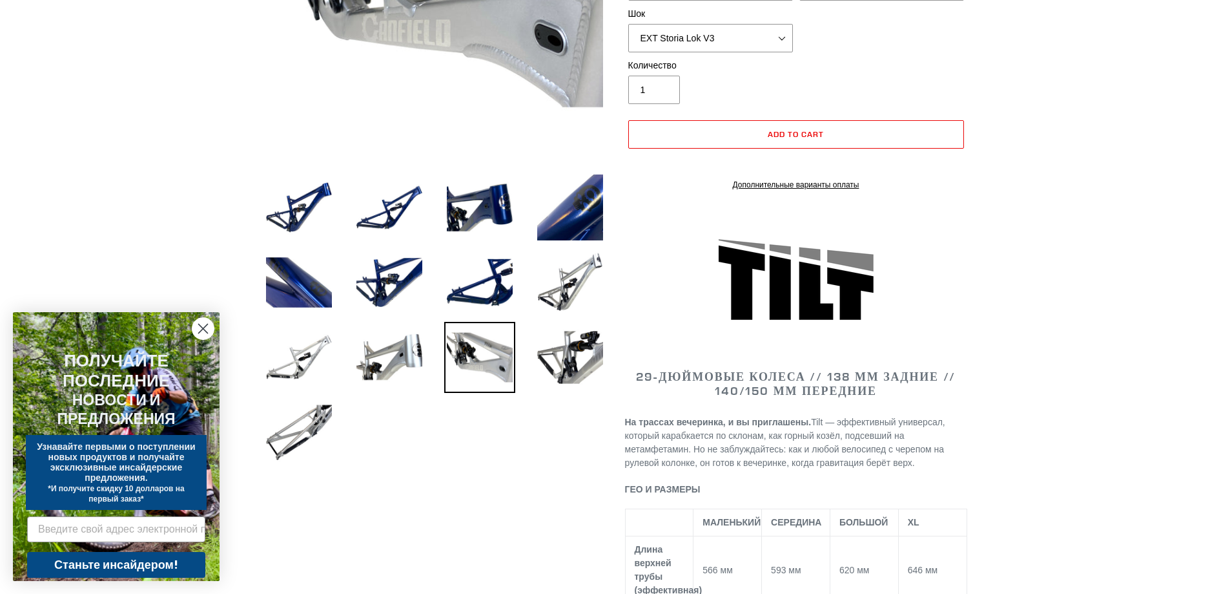
click at [493, 328] on img at bounding box center [479, 357] width 71 height 71
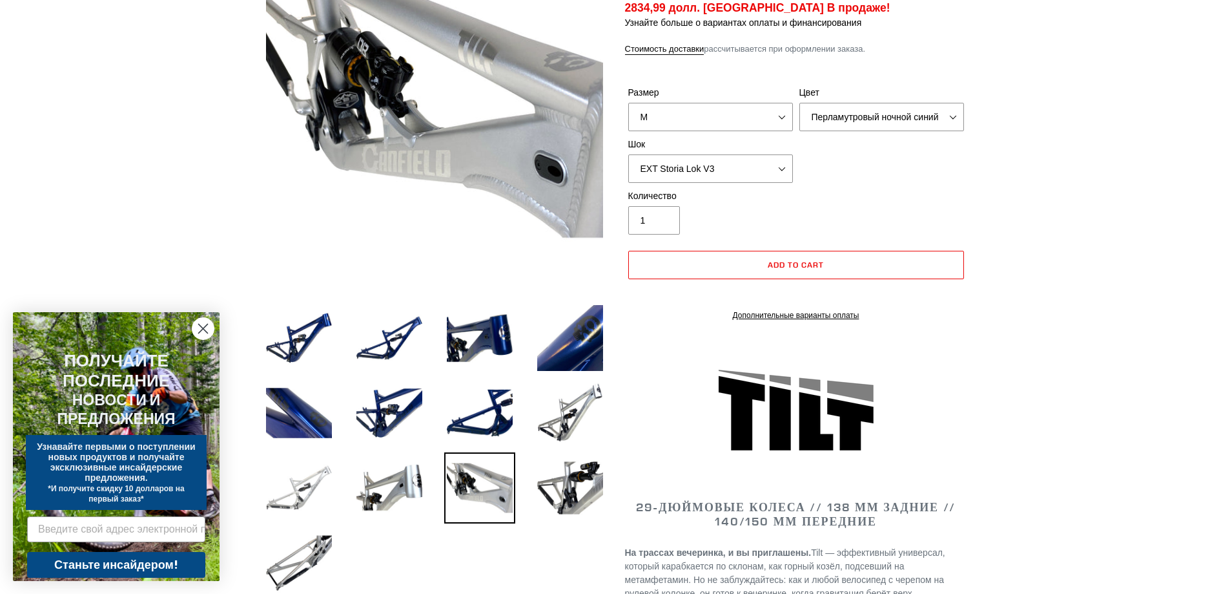
scroll to position [323, 0]
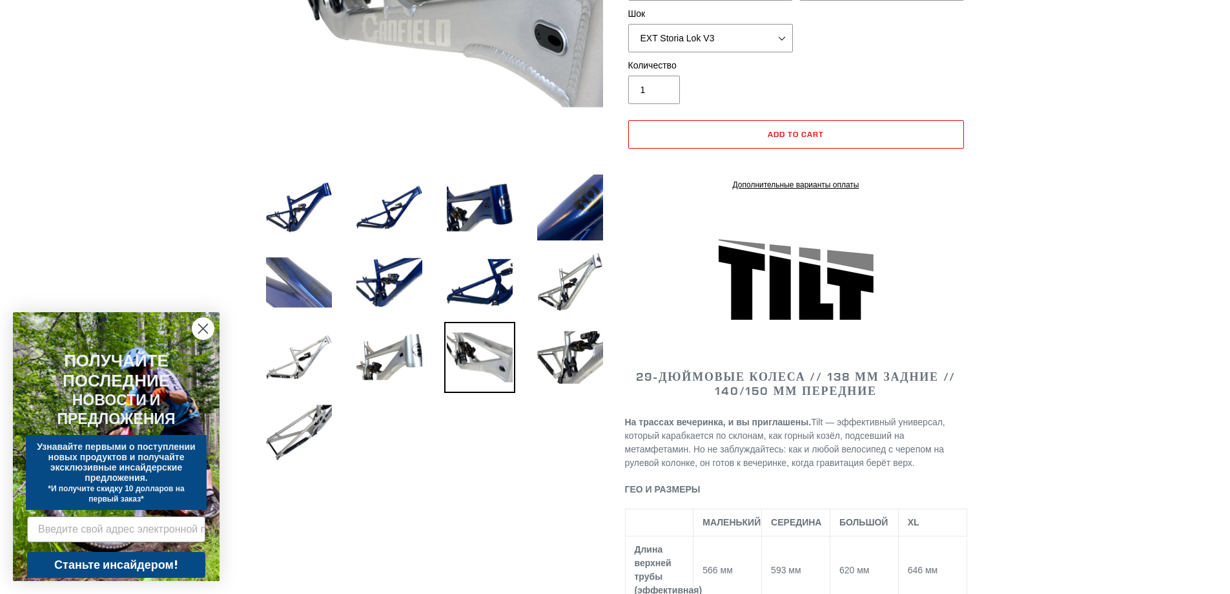
click at [267, 273] on img at bounding box center [299, 282] width 71 height 71
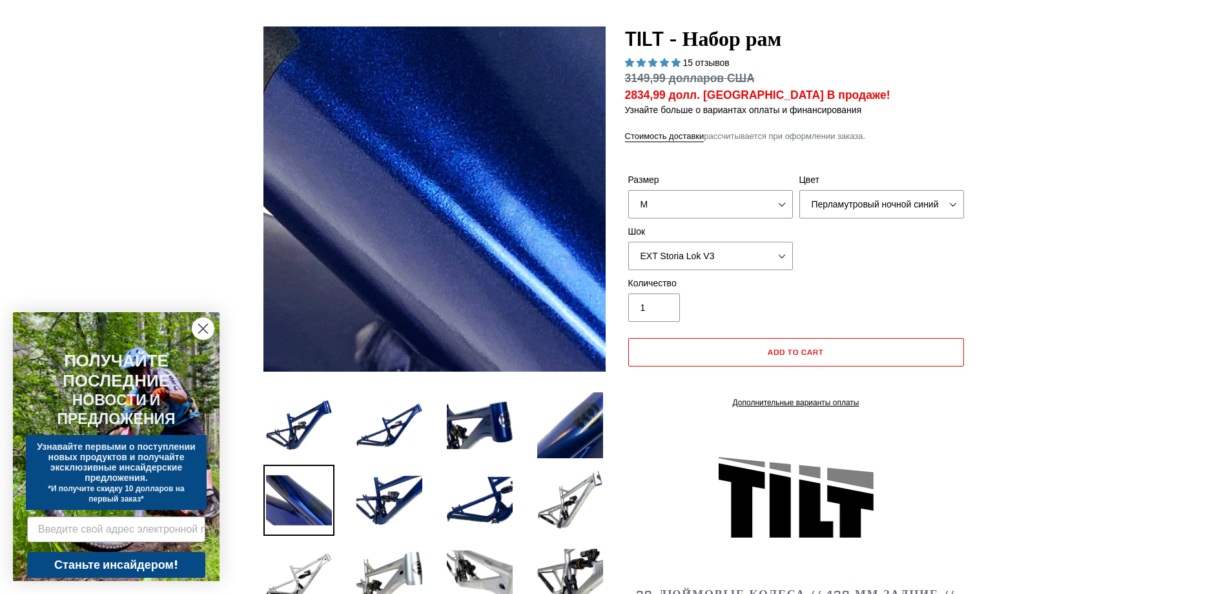
scroll to position [0, 0]
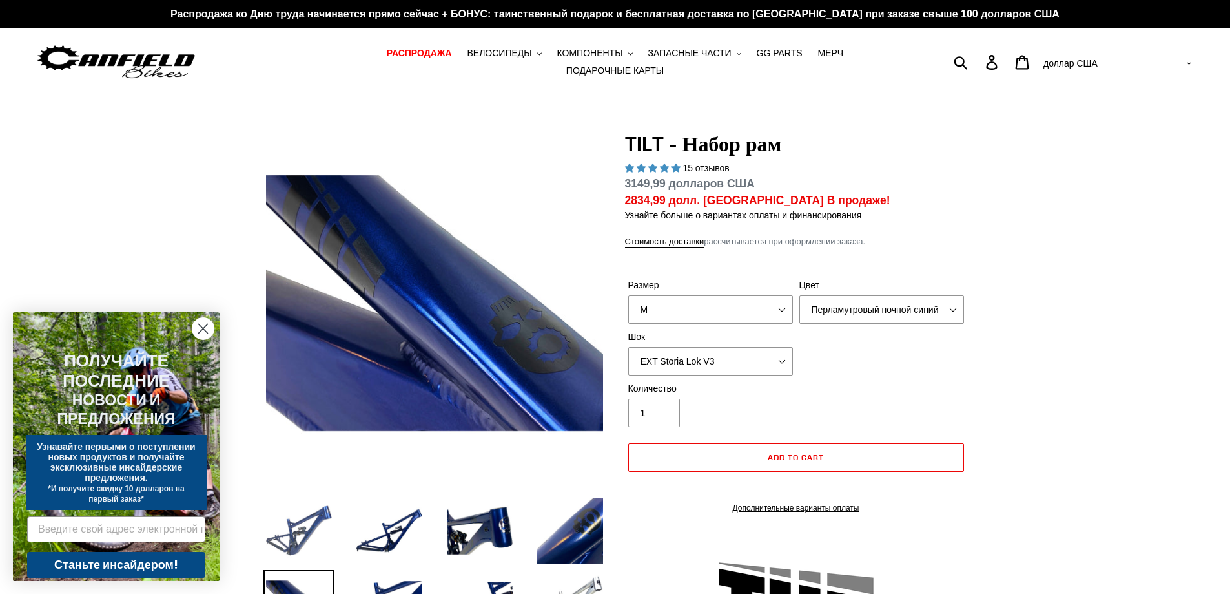
click at [306, 520] on img at bounding box center [299, 530] width 71 height 71
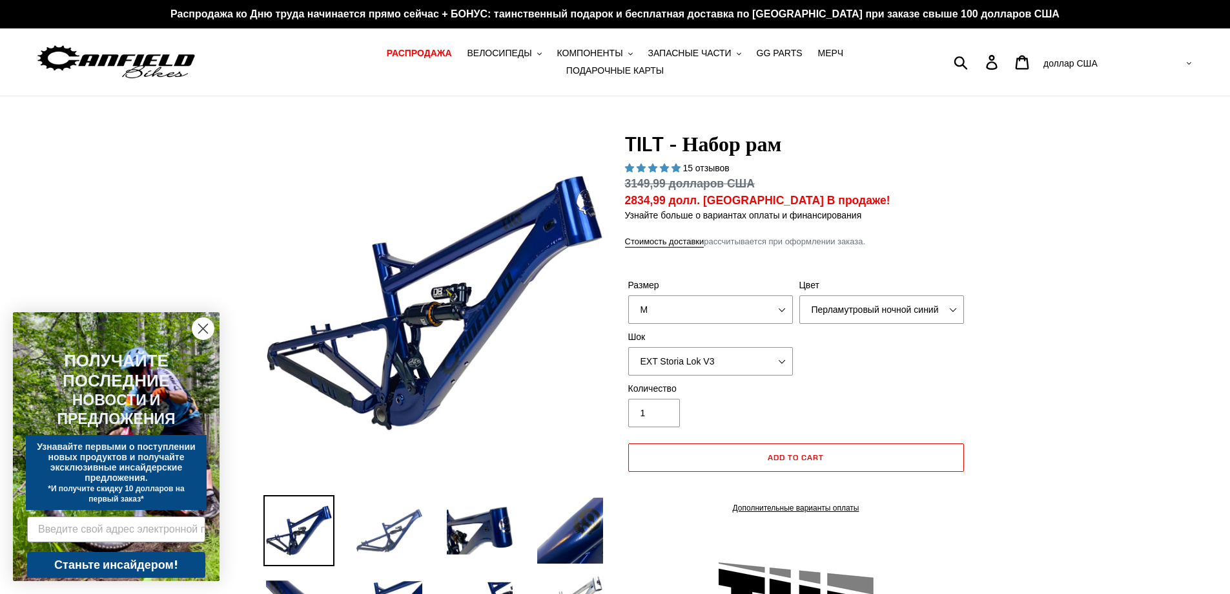
click at [391, 514] on img at bounding box center [389, 530] width 71 height 71
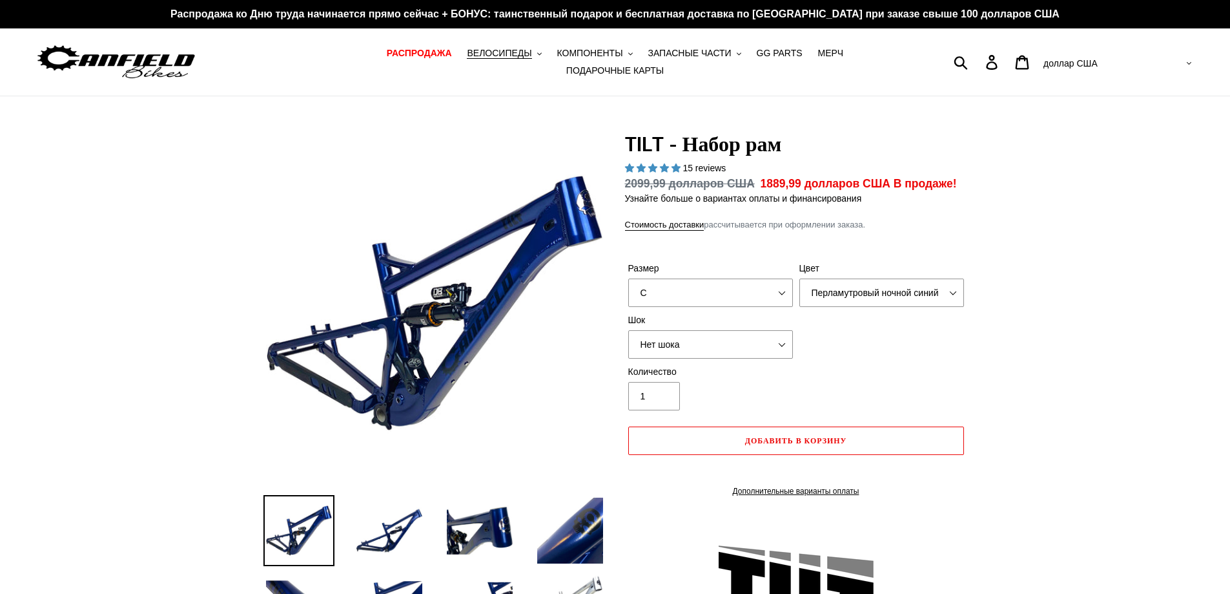
select select "highest-rating"
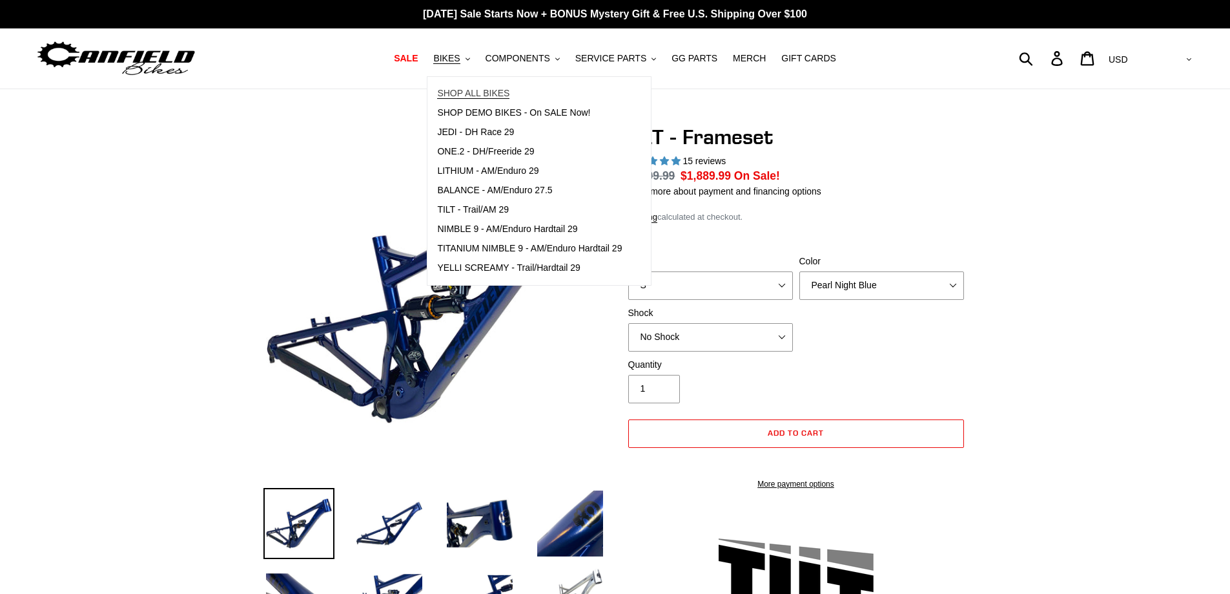
select select "highest-rating"
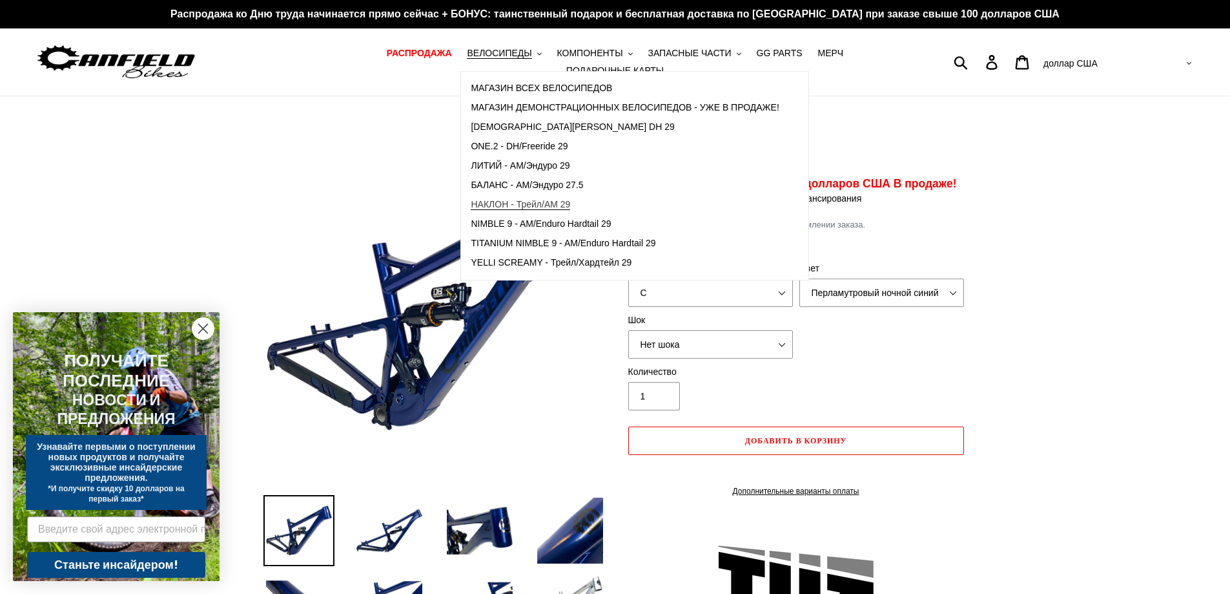
click at [497, 207] on font "НАКЛОН - Трейл/AM 29" at bounding box center [520, 204] width 99 height 10
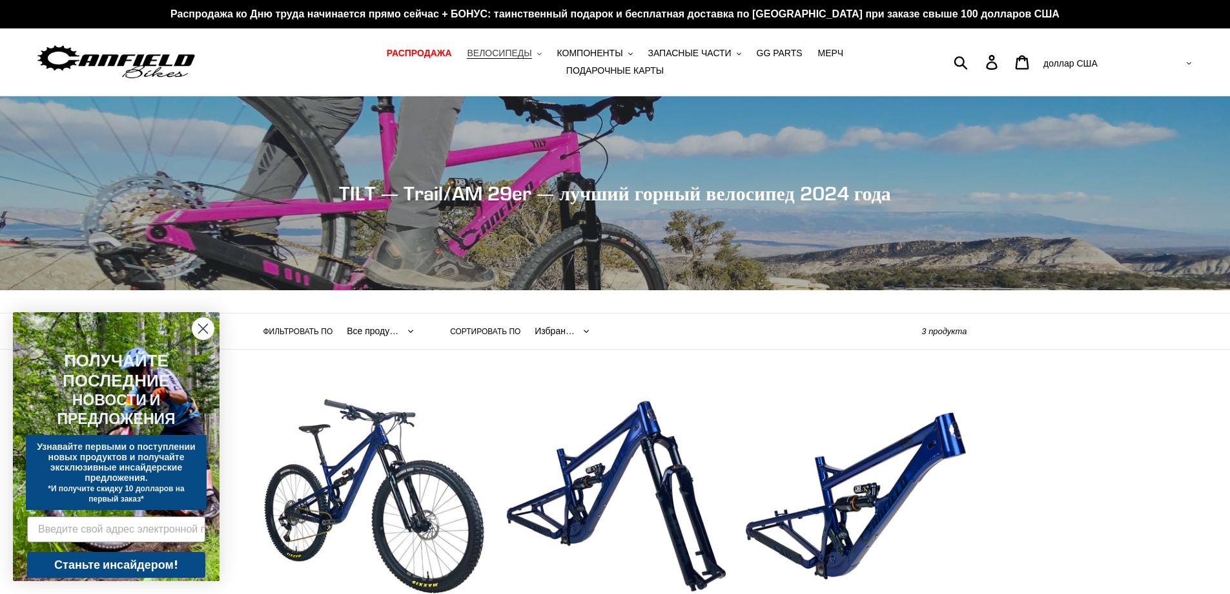
click at [468, 58] on font "ВЕЛОСИПЕДЫ" at bounding box center [499, 53] width 65 height 10
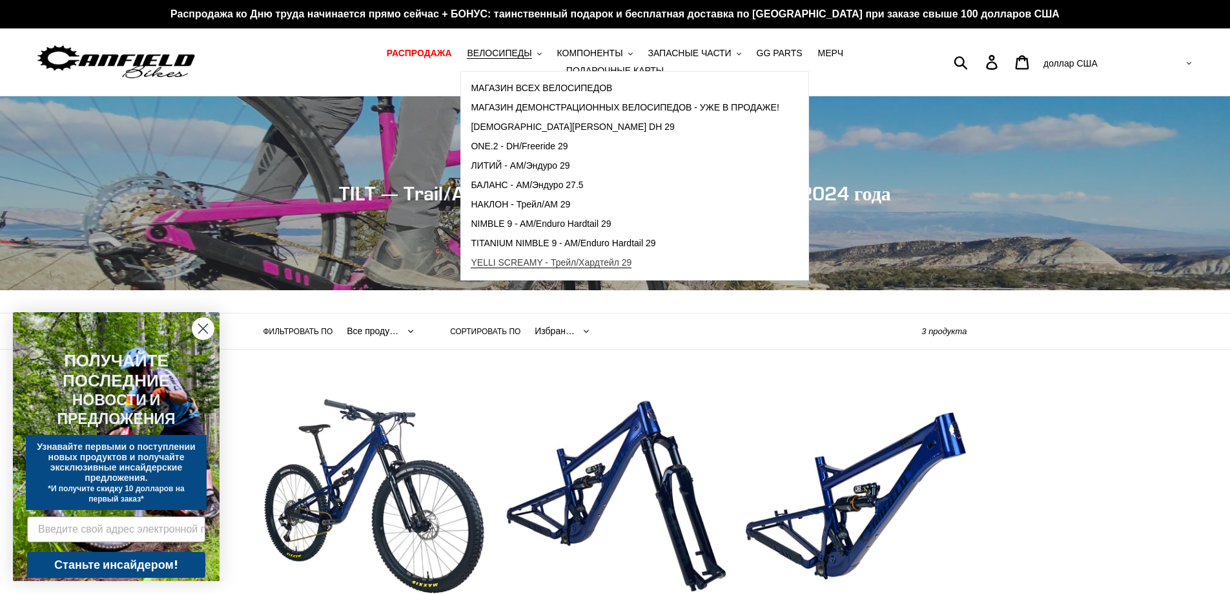
click at [528, 267] on font "YELLI SCREAMY - Трейл/Хардтейл 29" at bounding box center [551, 262] width 161 height 10
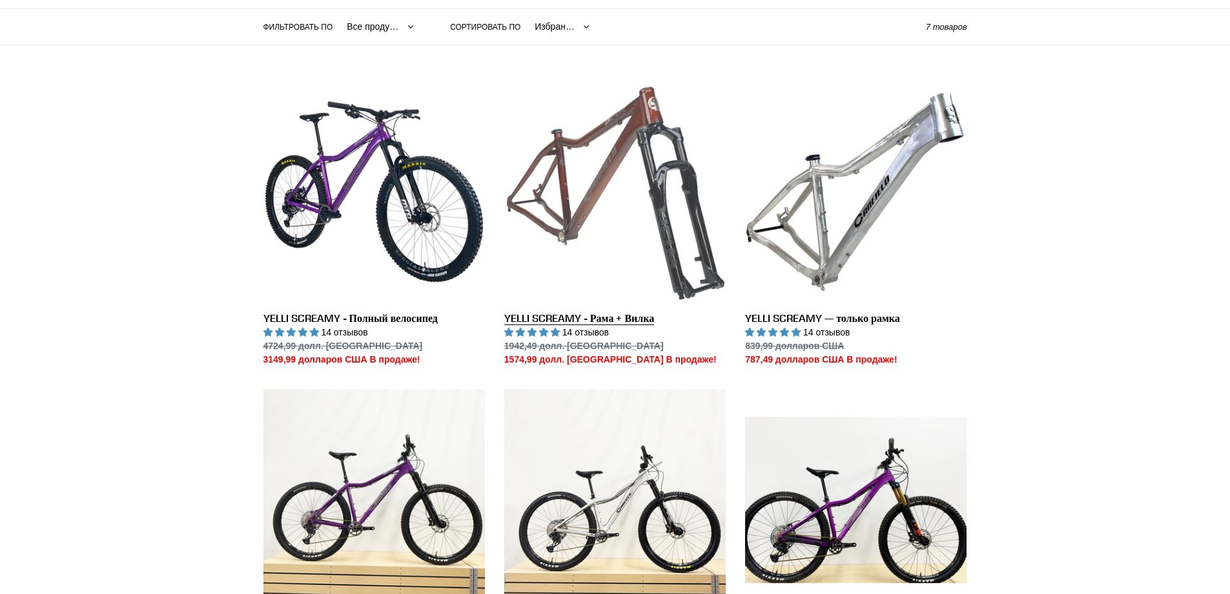
scroll to position [388, 0]
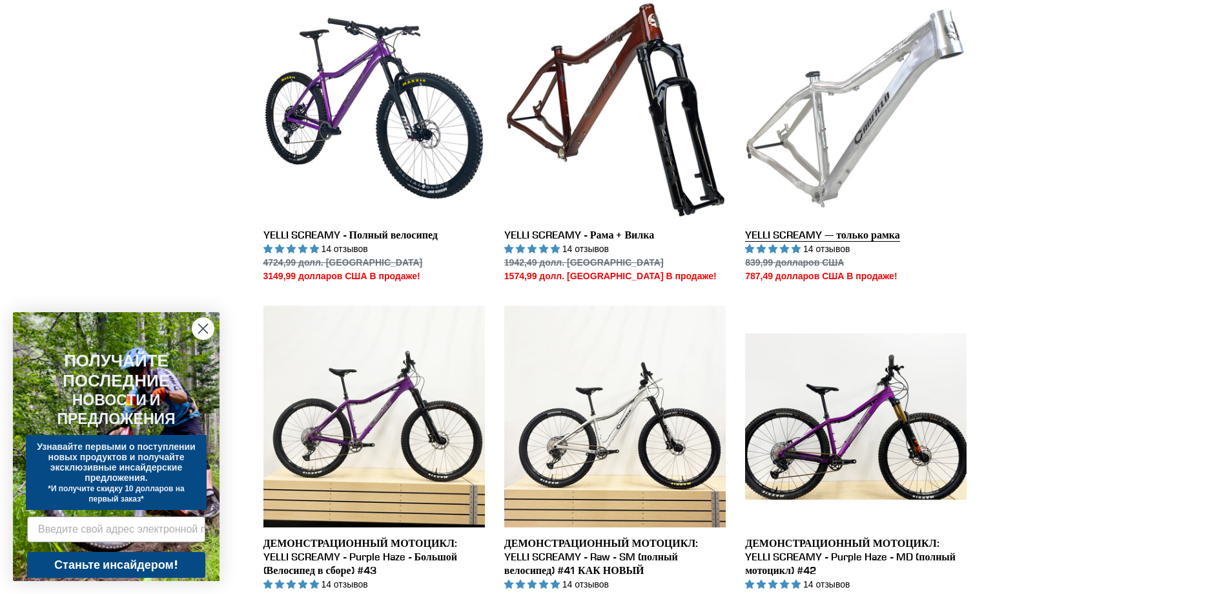
click at [836, 98] on link "YELLI SCREAMY — только рамка" at bounding box center [856, 139] width 222 height 285
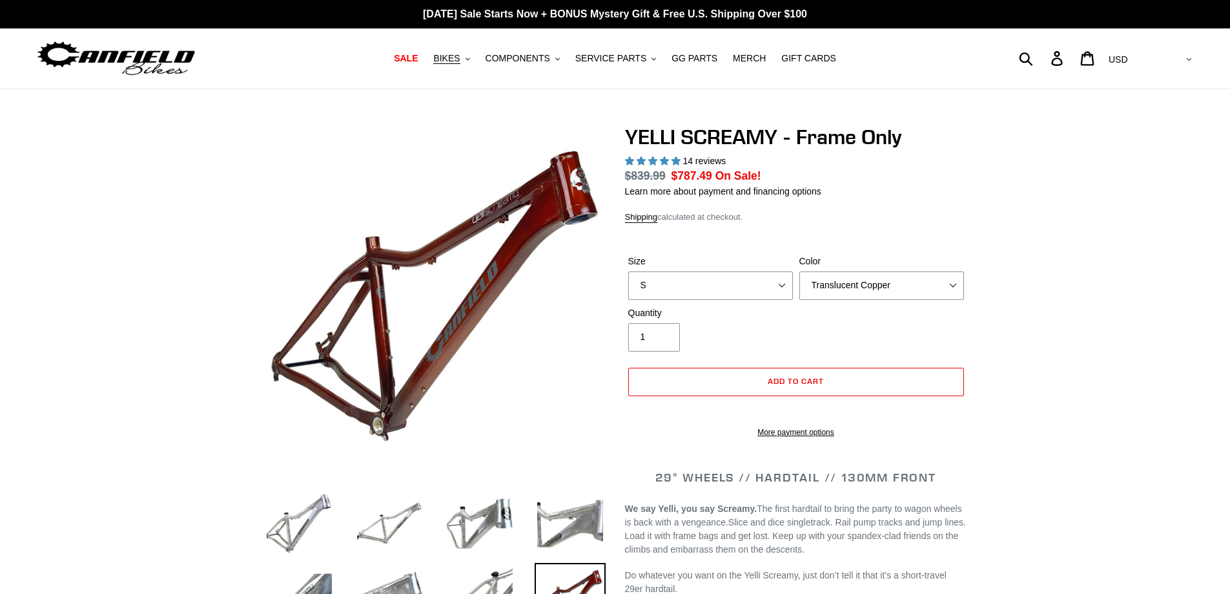
select select "highest-rating"
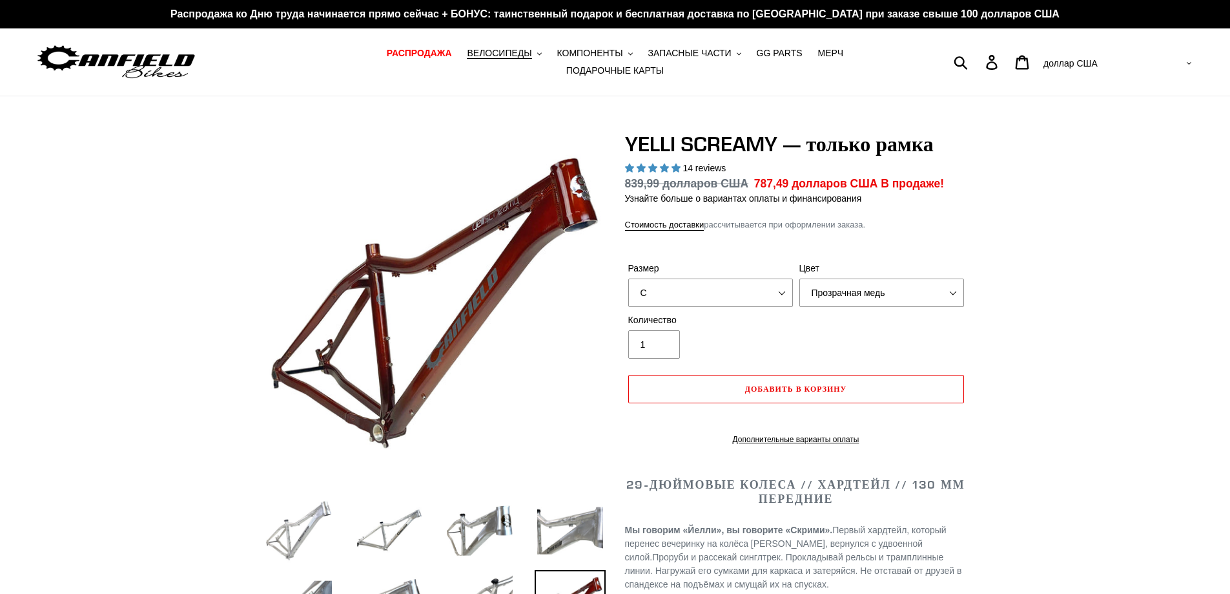
click at [302, 521] on img at bounding box center [299, 530] width 71 height 71
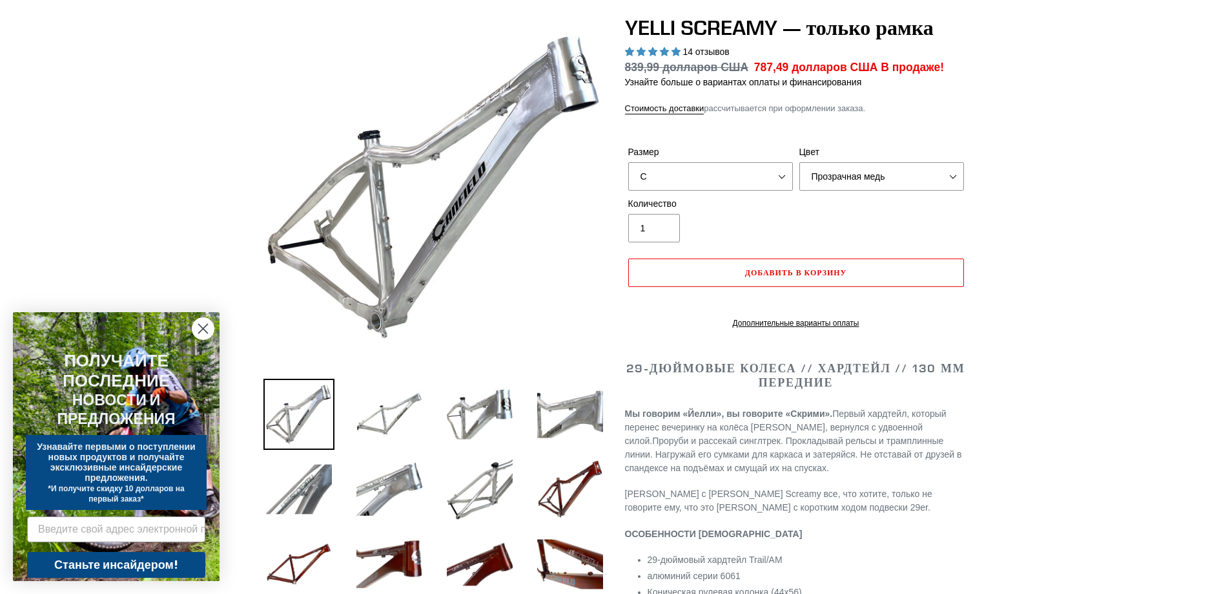
scroll to position [258, 0]
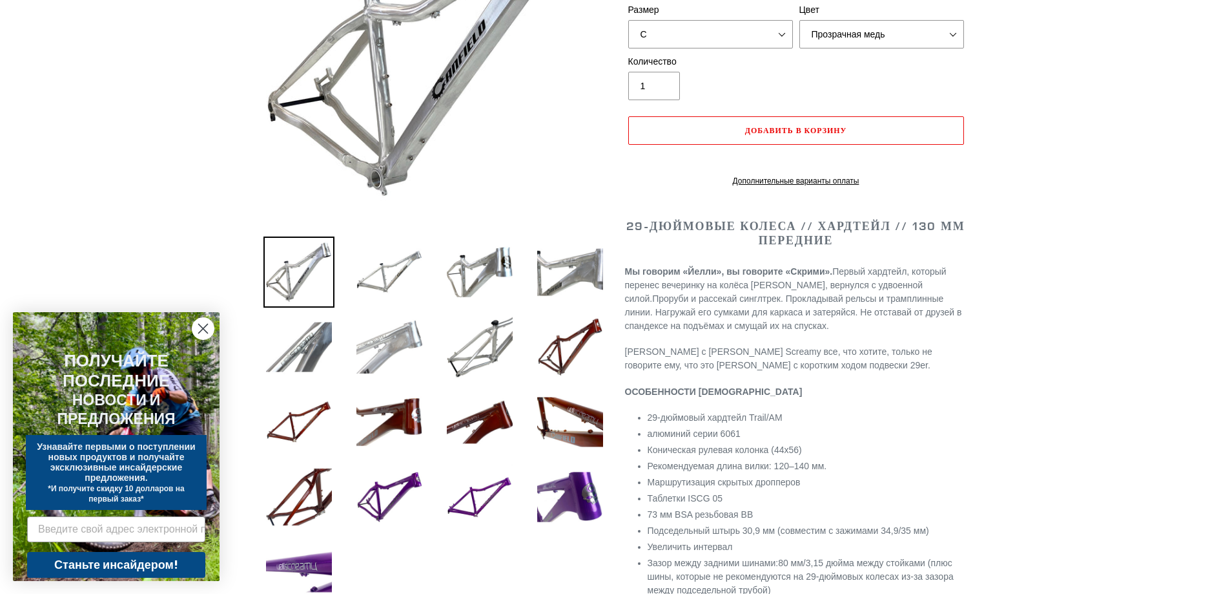
click at [369, 326] on img at bounding box center [389, 346] width 71 height 71
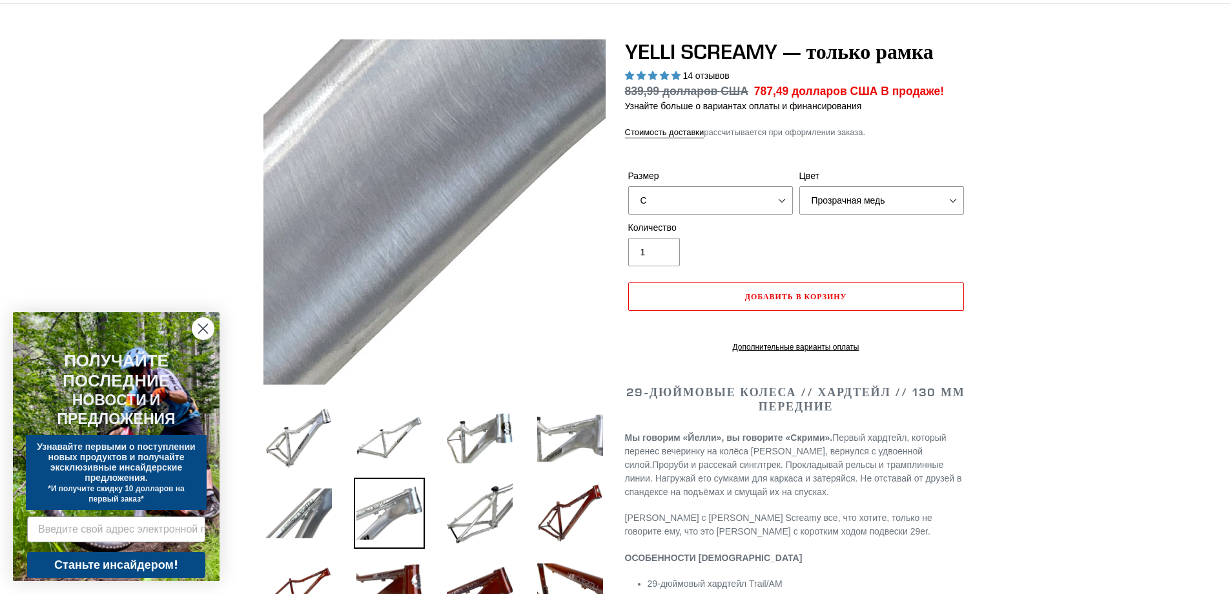
scroll to position [0, 0]
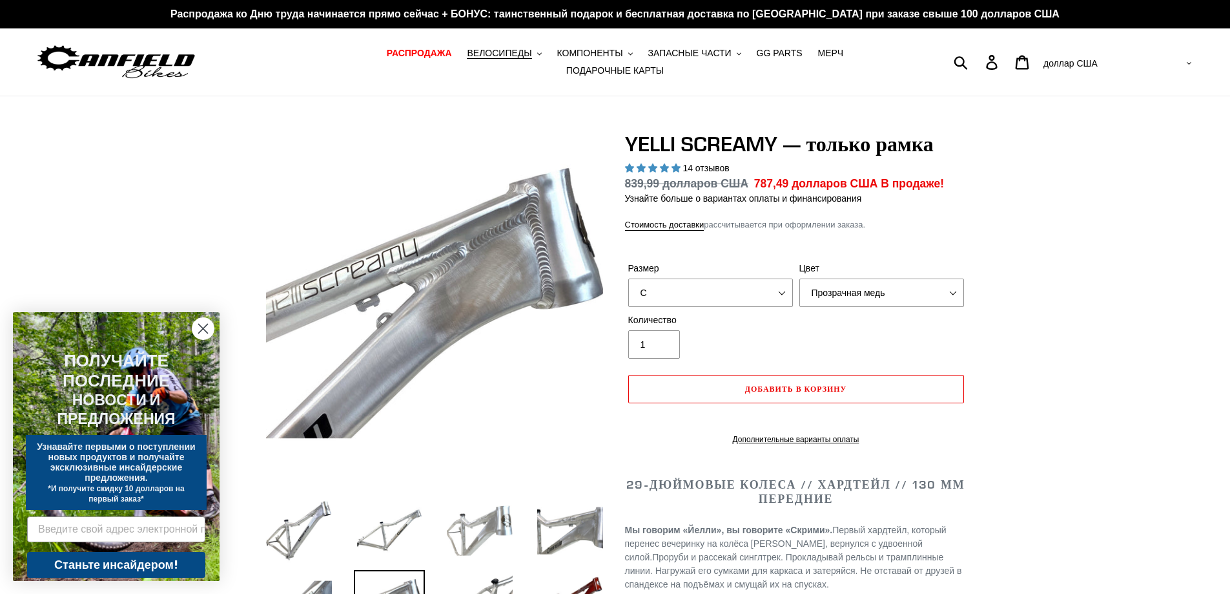
click at [473, 530] on img at bounding box center [479, 530] width 71 height 71
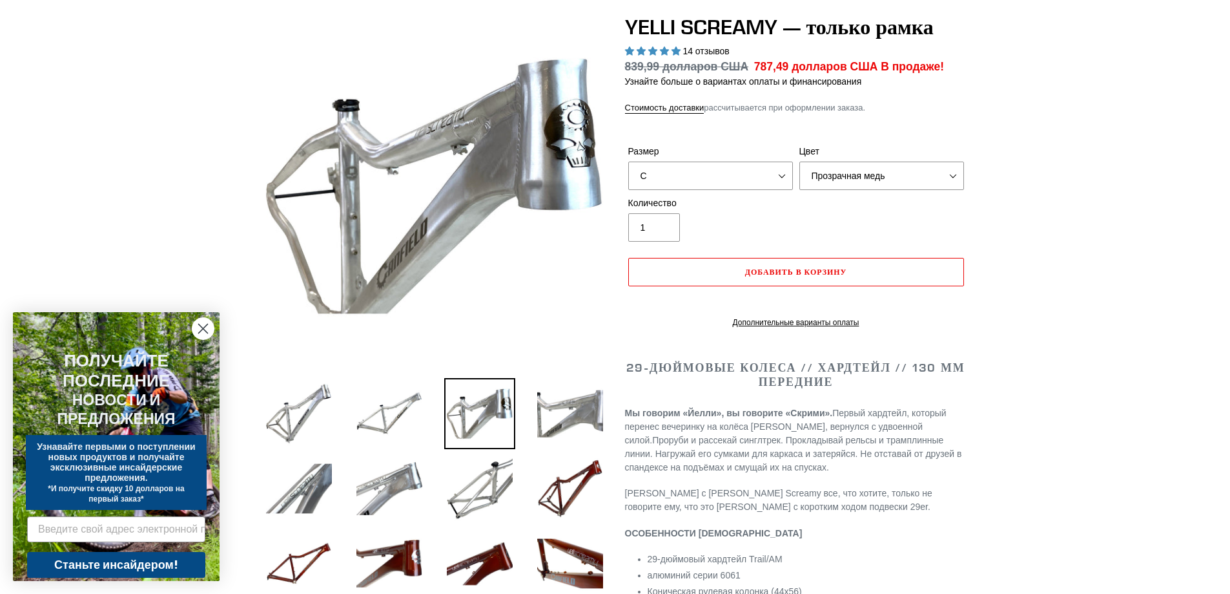
scroll to position [258, 0]
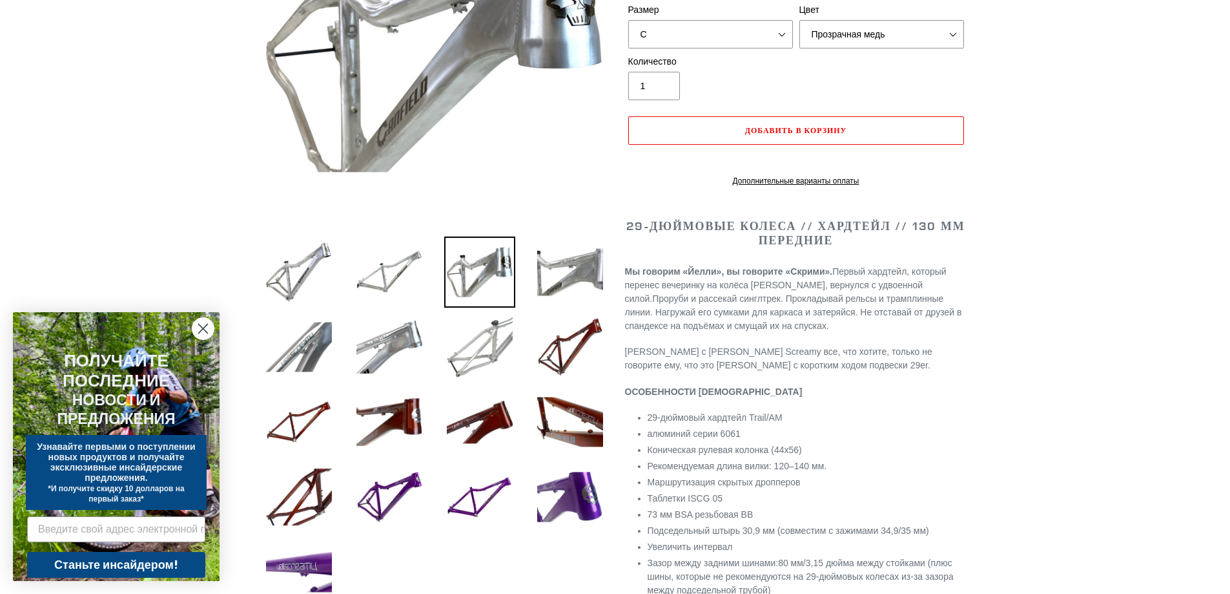
click at [496, 336] on img at bounding box center [479, 346] width 71 height 71
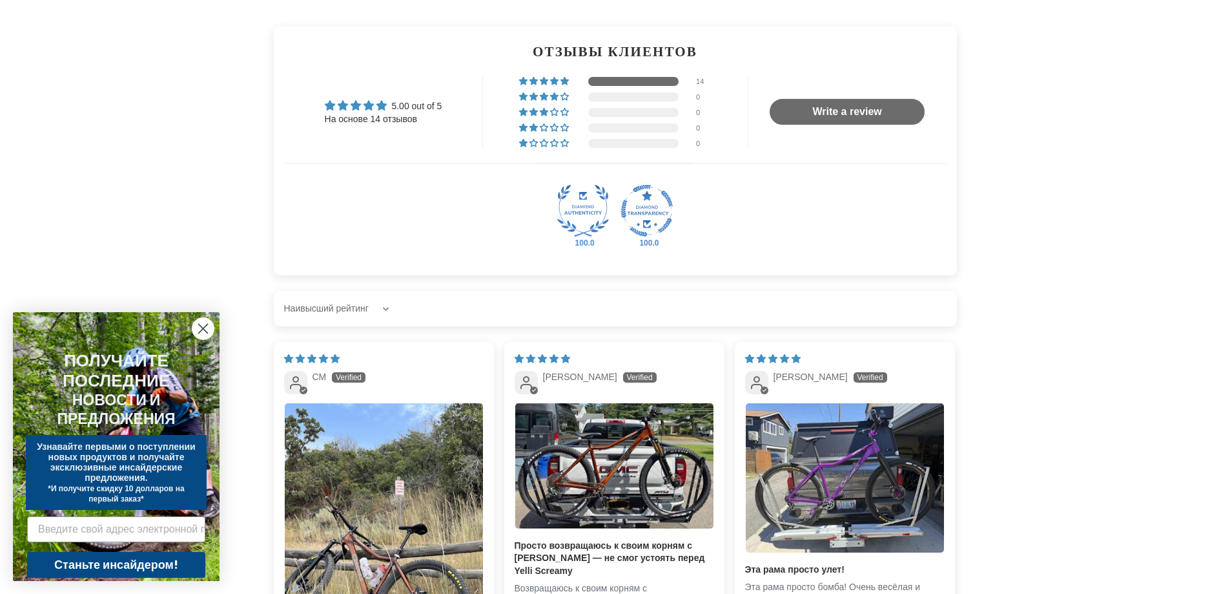
scroll to position [2196, 0]
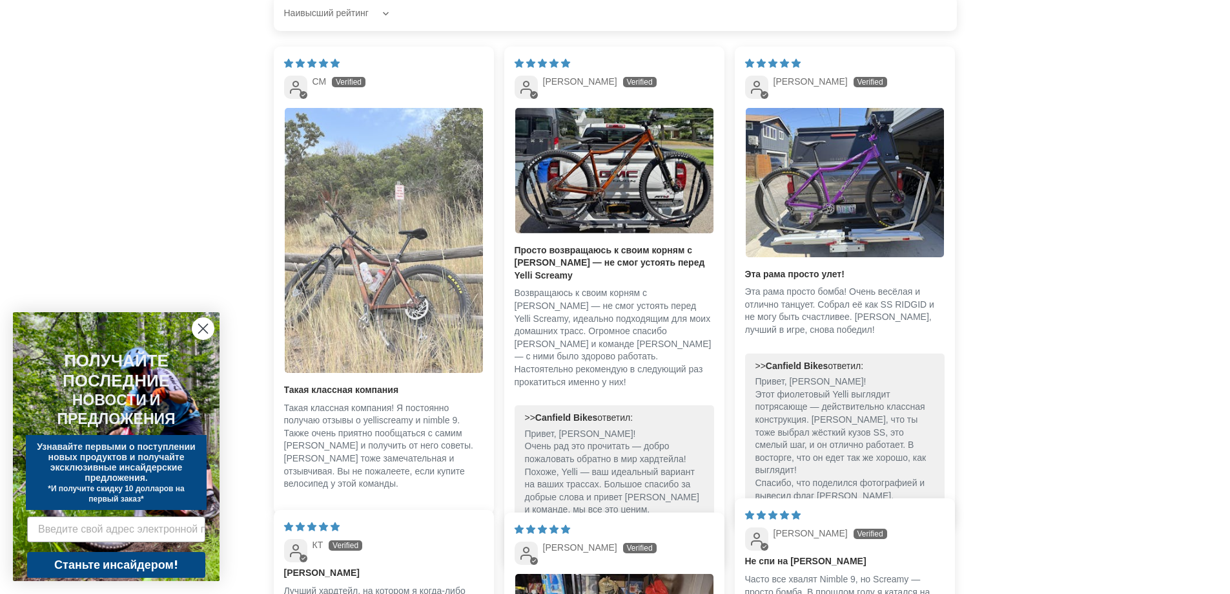
click at [395, 245] on img "Ссылка на фотографию пользователя 1" at bounding box center [384, 240] width 198 height 265
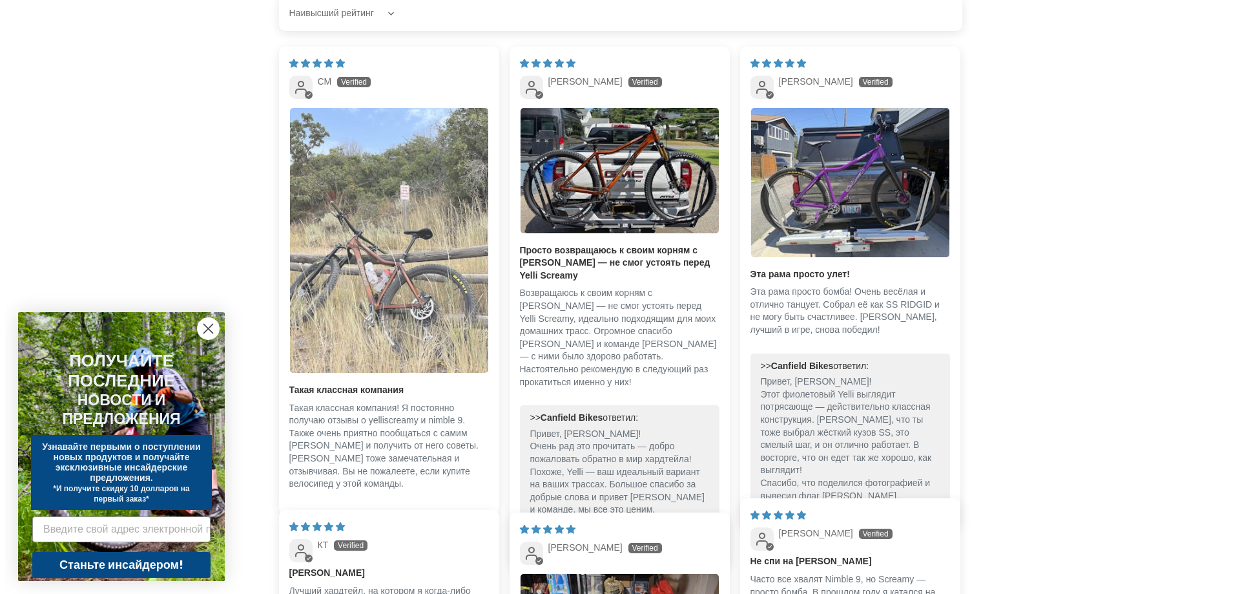
scroll to position [0, 0]
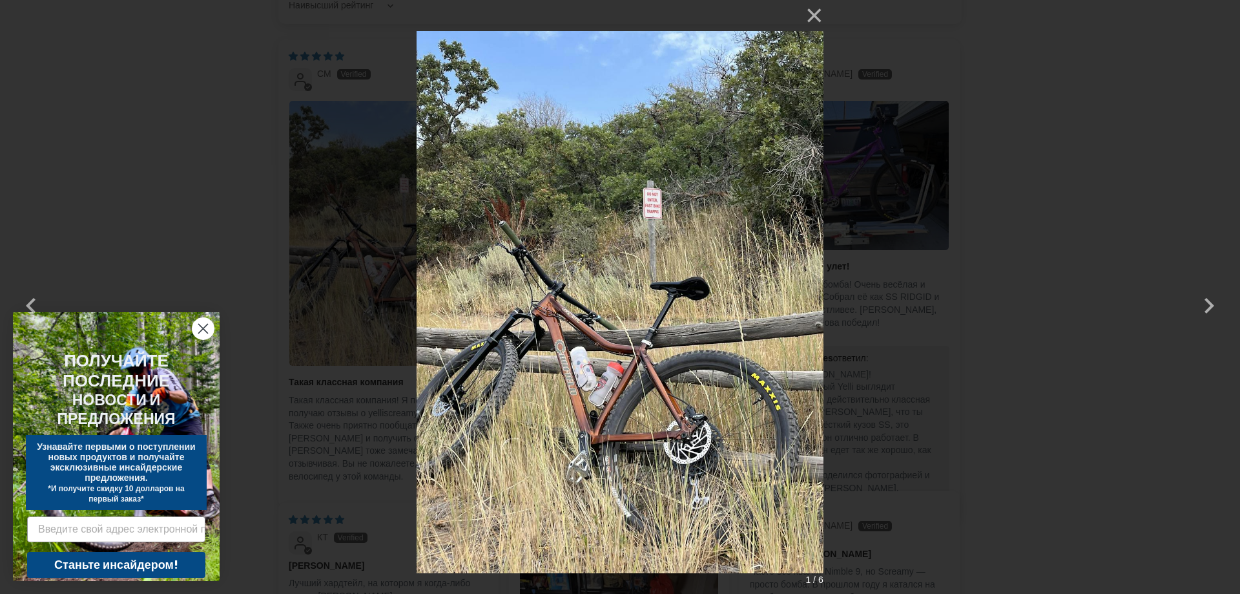
click at [636, 316] on img at bounding box center [620, 297] width 406 height 594
